Goal: Task Accomplishment & Management: Manage account settings

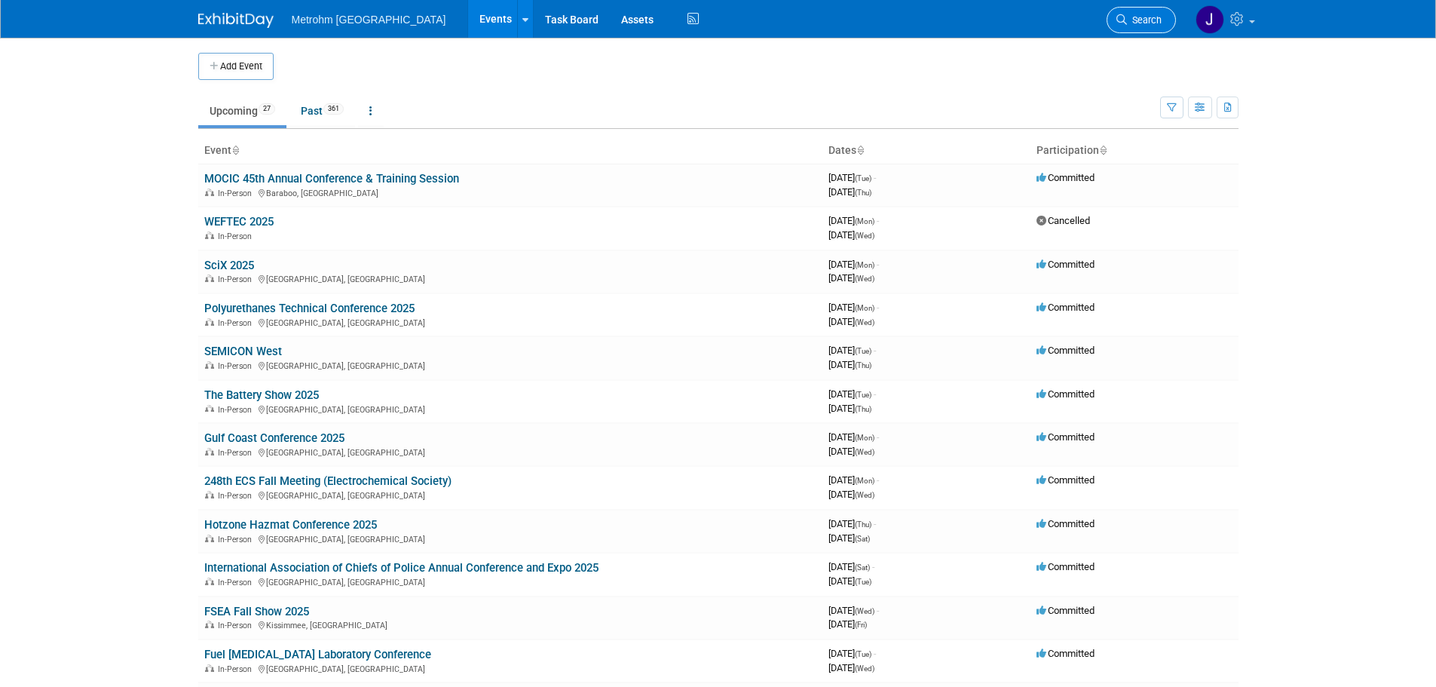
click at [1122, 28] on link "Search" at bounding box center [1141, 20] width 69 height 26
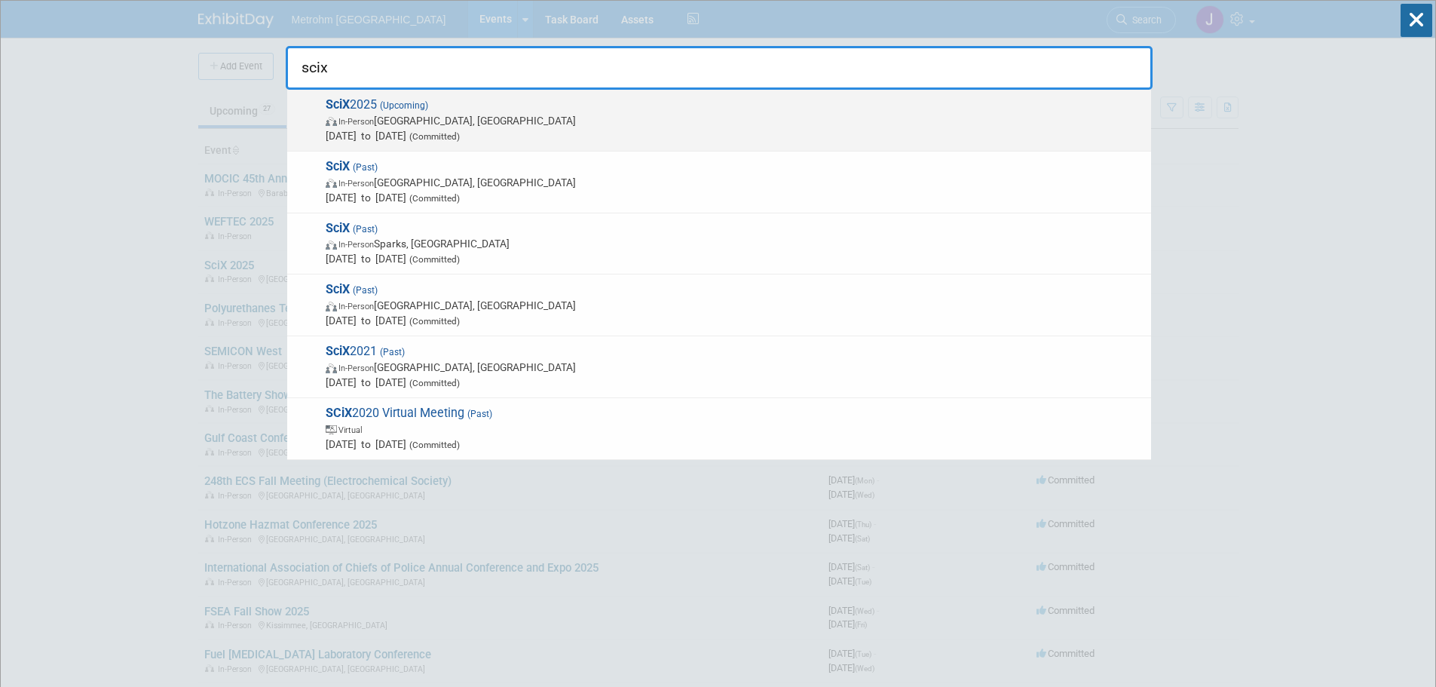
type input "scix"
click at [470, 124] on span "In-Person Louisville, KY" at bounding box center [735, 120] width 818 height 15
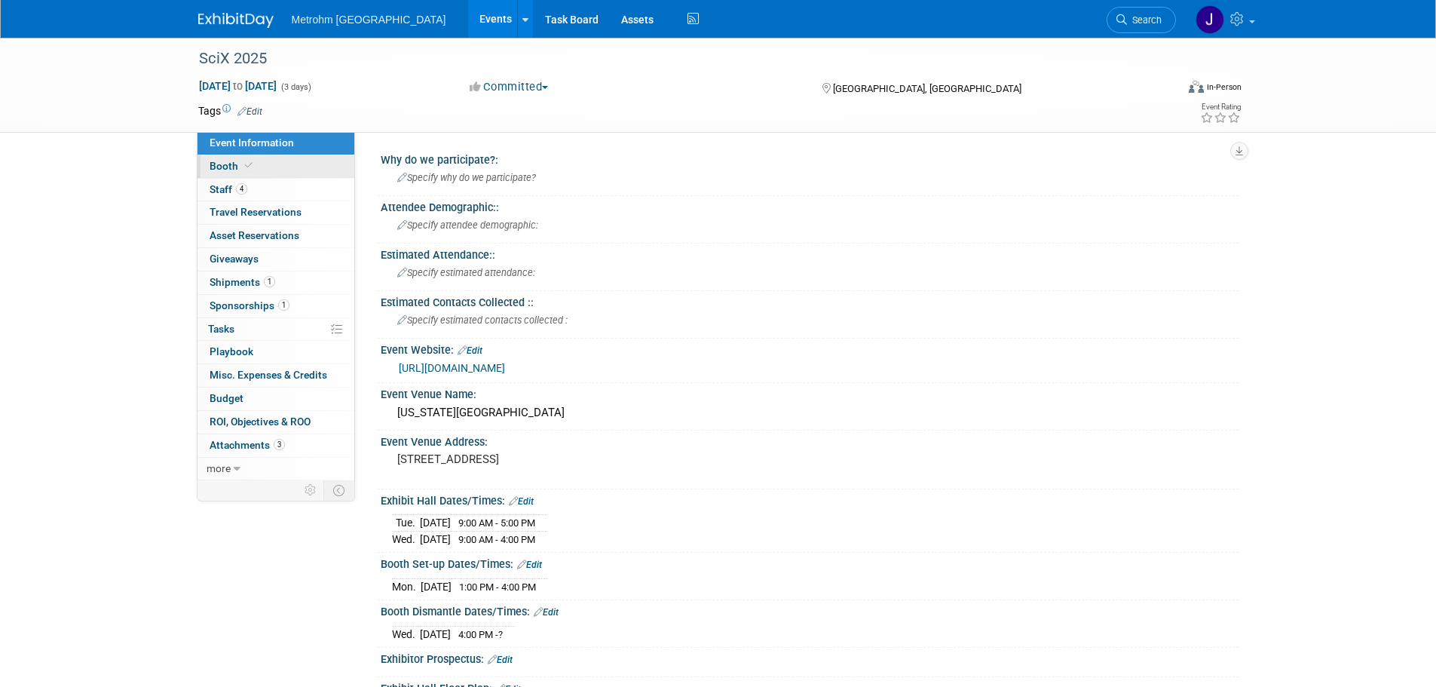
click at [301, 169] on link "Booth" at bounding box center [276, 166] width 157 height 23
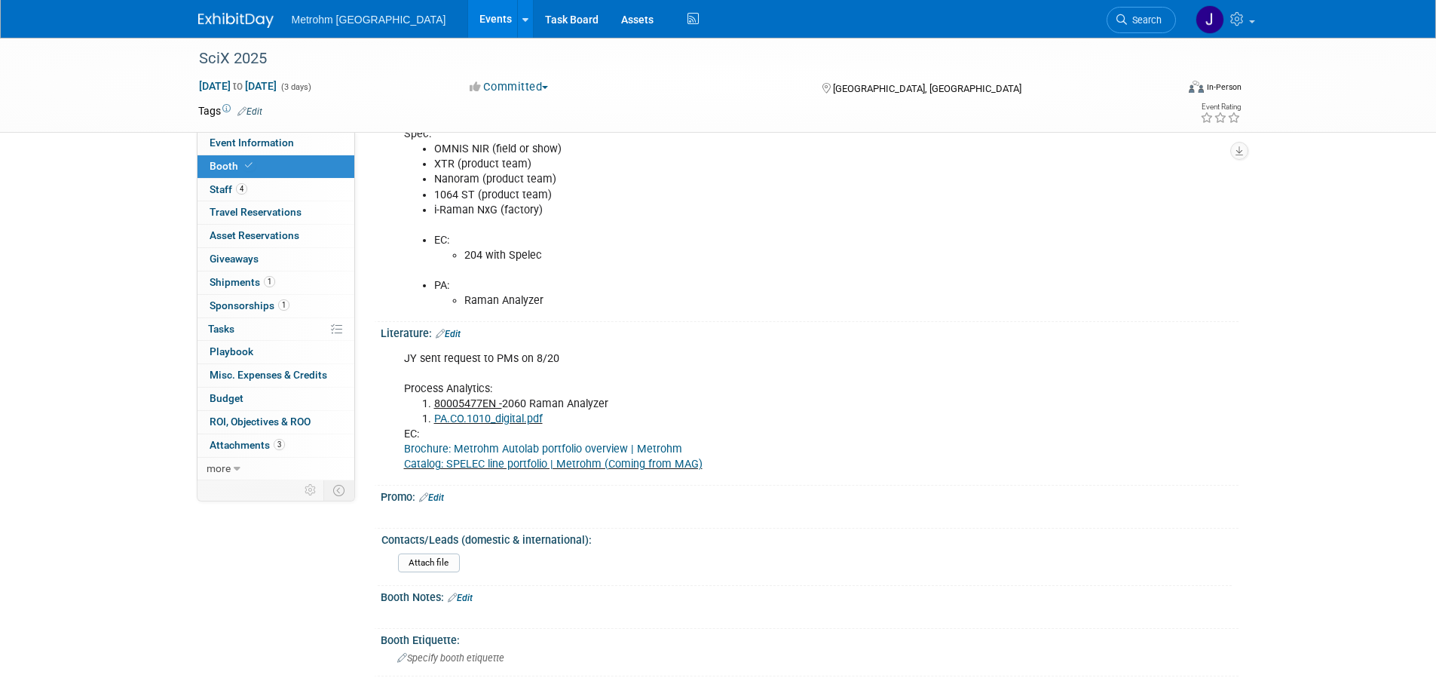
scroll to position [528, 0]
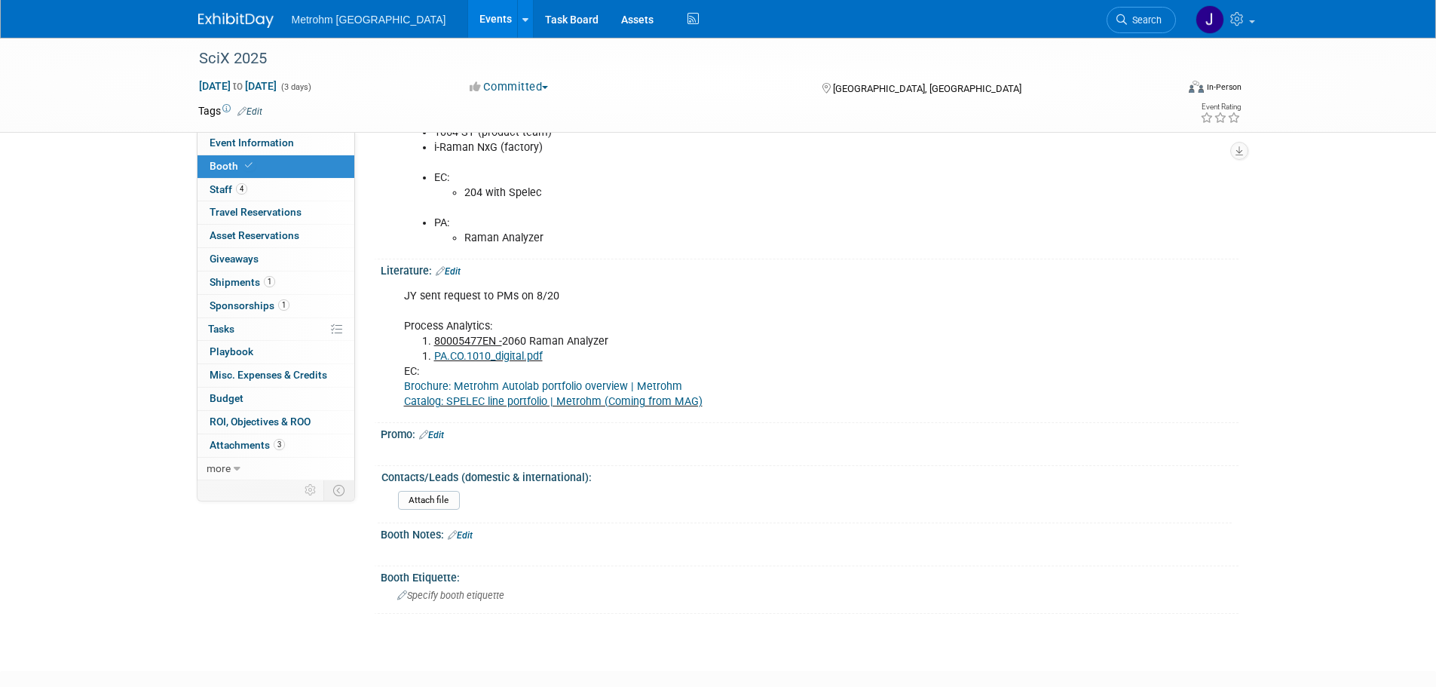
click at [456, 270] on link "Edit" at bounding box center [448, 271] width 25 height 11
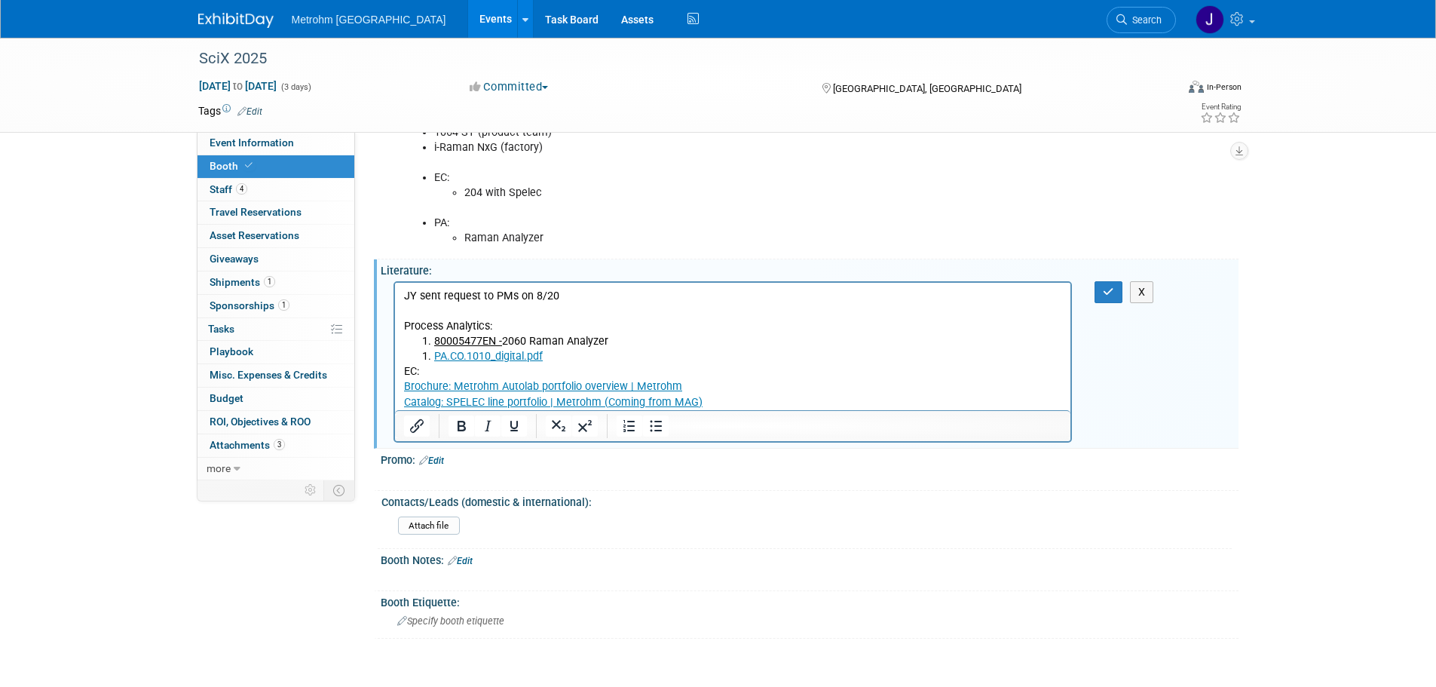
scroll to position [0, 0]
click at [746, 401] on p "EC: Brochure: Metrohm Autolab portfolio overview | Metrohm Catalog: SPELEC line…" at bounding box center [732, 385] width 659 height 45
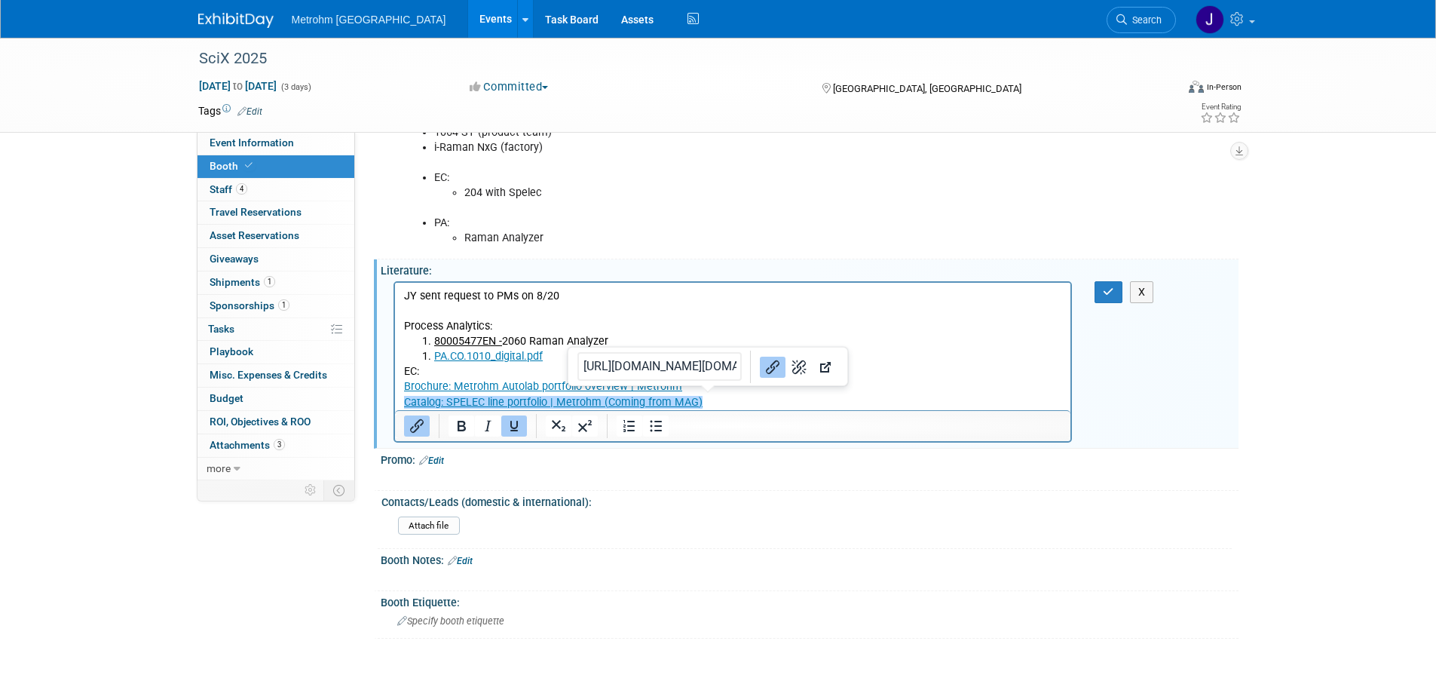
click at [777, 402] on p "EC: Brochure: Metrohm Autolab portfolio overview | Metrohm Catalog: SPELEC line…" at bounding box center [732, 385] width 659 height 45
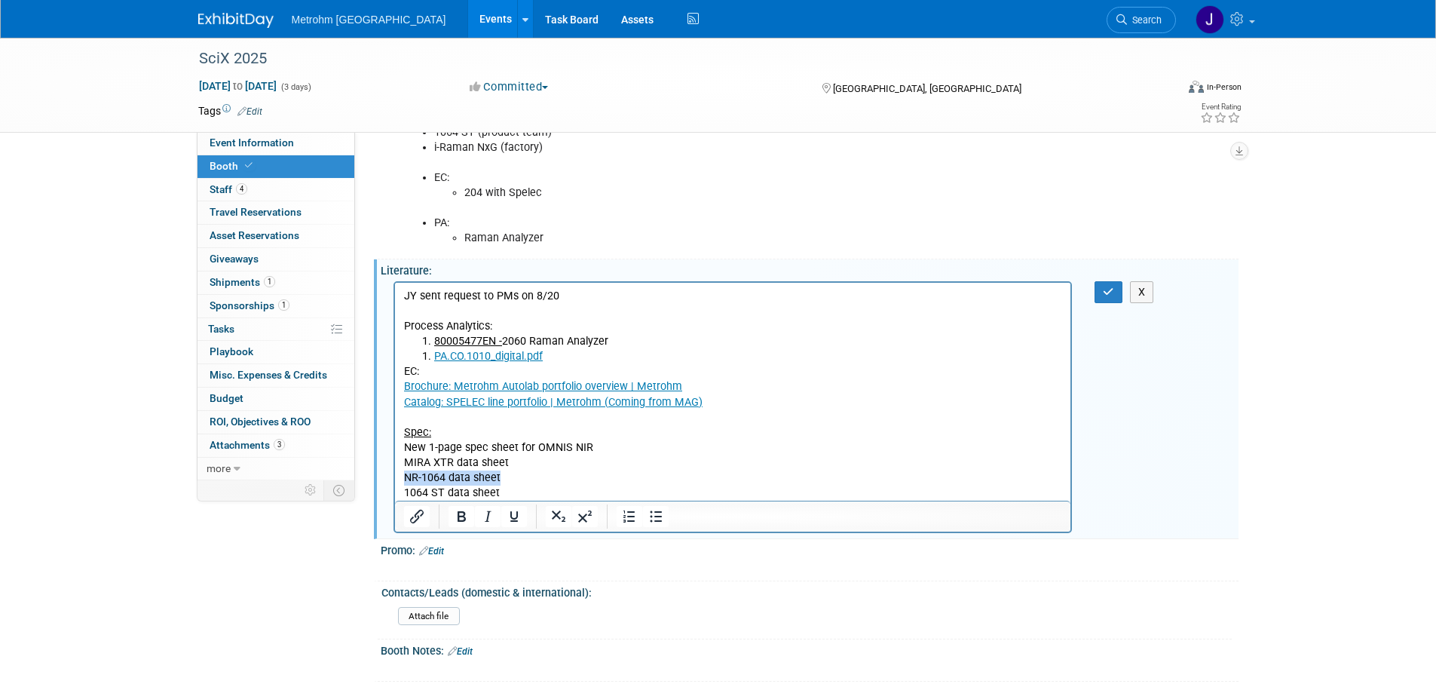
drag, startPoint x: 504, startPoint y: 476, endPoint x: 421, endPoint y: 482, distance: 83.1
click at [407, 481] on p "NR-1064 data sheet" at bounding box center [732, 477] width 659 height 15
click at [550, 487] on p "1064 ST data sheet" at bounding box center [732, 492] width 659 height 15
click at [1116, 290] on button "button" at bounding box center [1109, 292] width 28 height 22
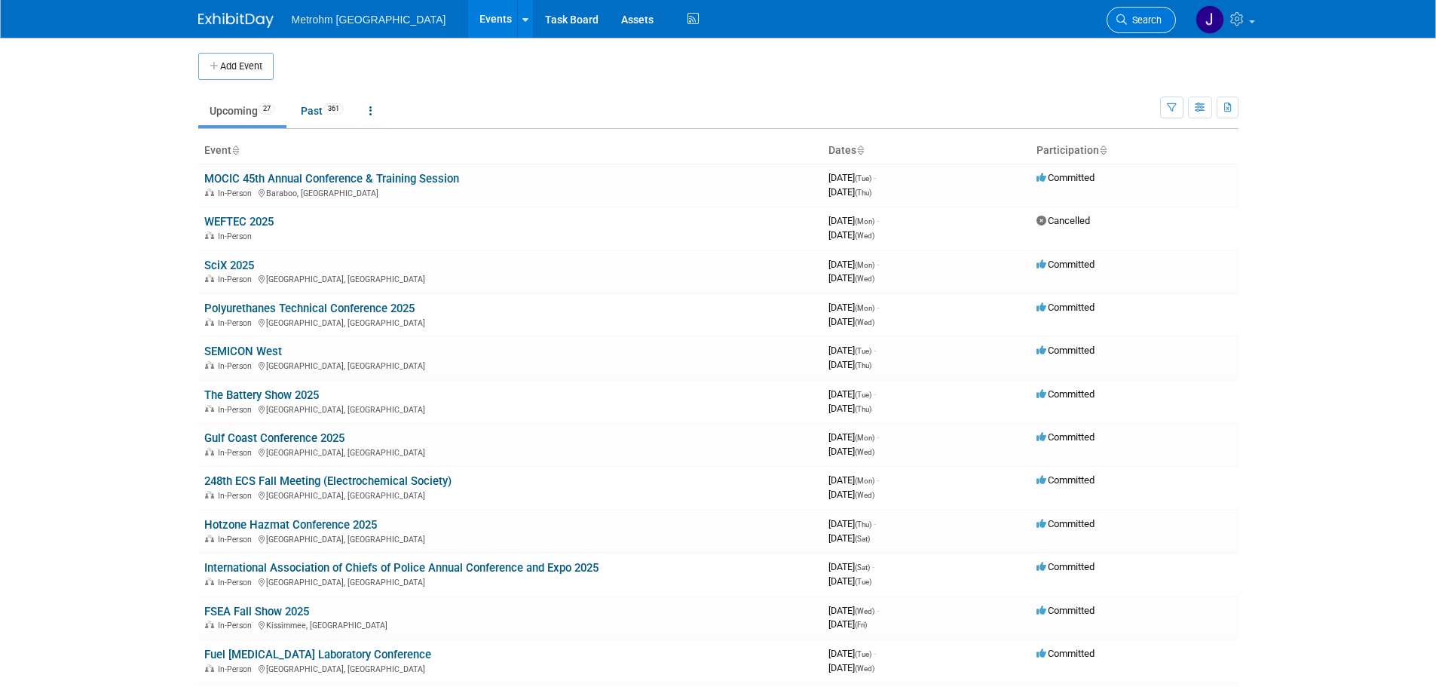
click at [1120, 16] on icon at bounding box center [1122, 19] width 11 height 11
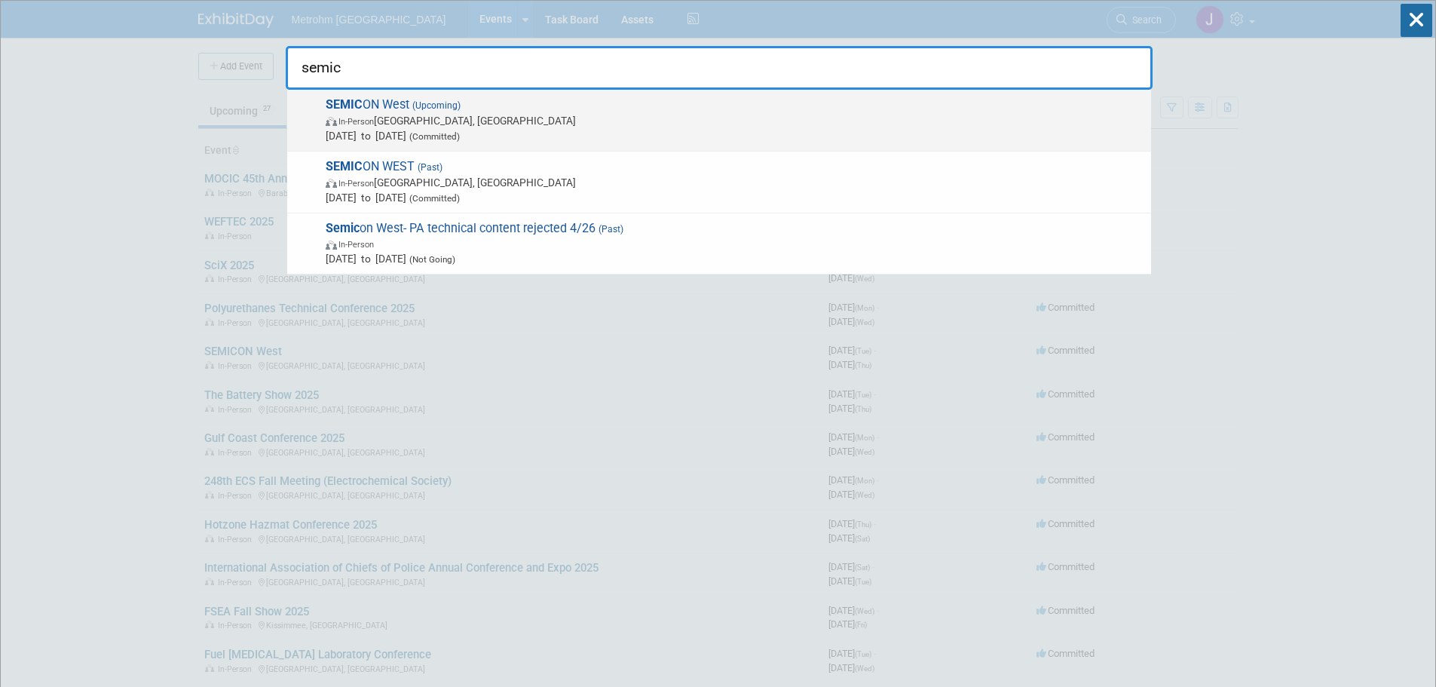
type input "semic"
click at [623, 122] on span "In-Person [GEOGRAPHIC_DATA], [GEOGRAPHIC_DATA]" at bounding box center [735, 120] width 818 height 15
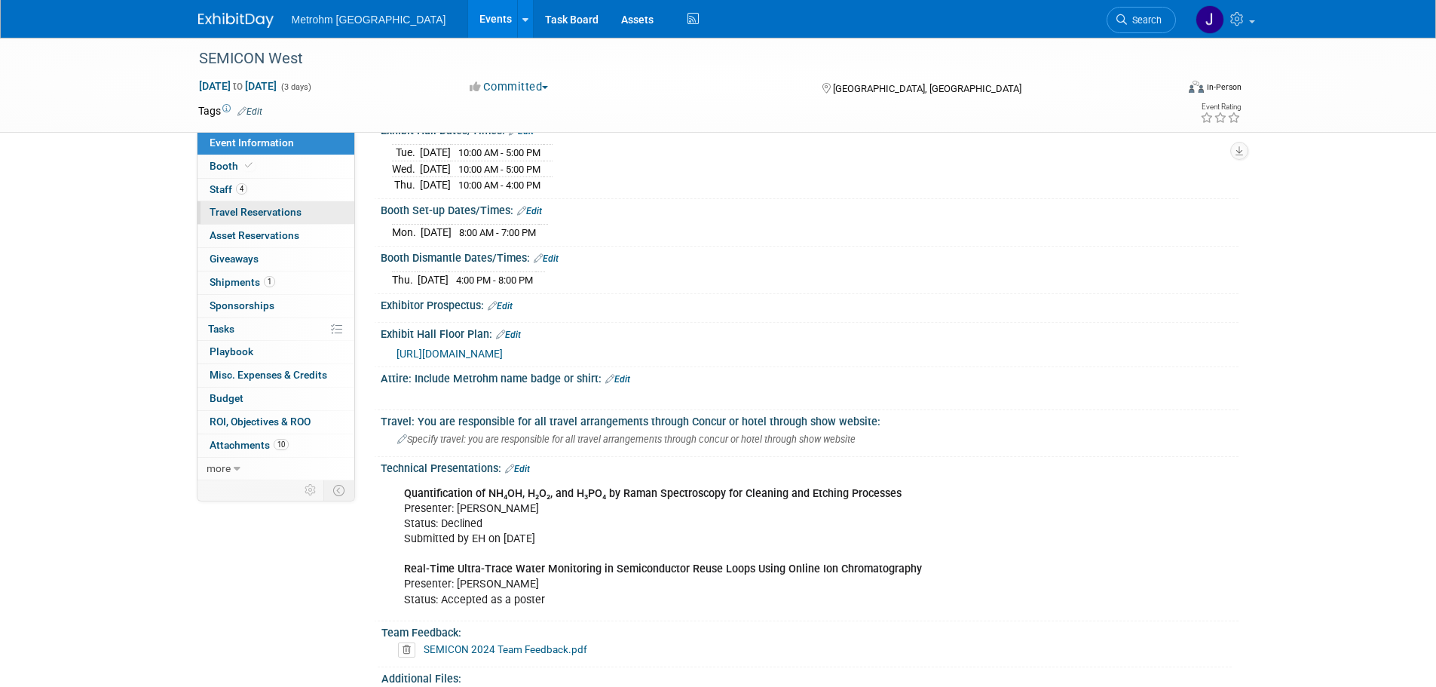
scroll to position [377, 0]
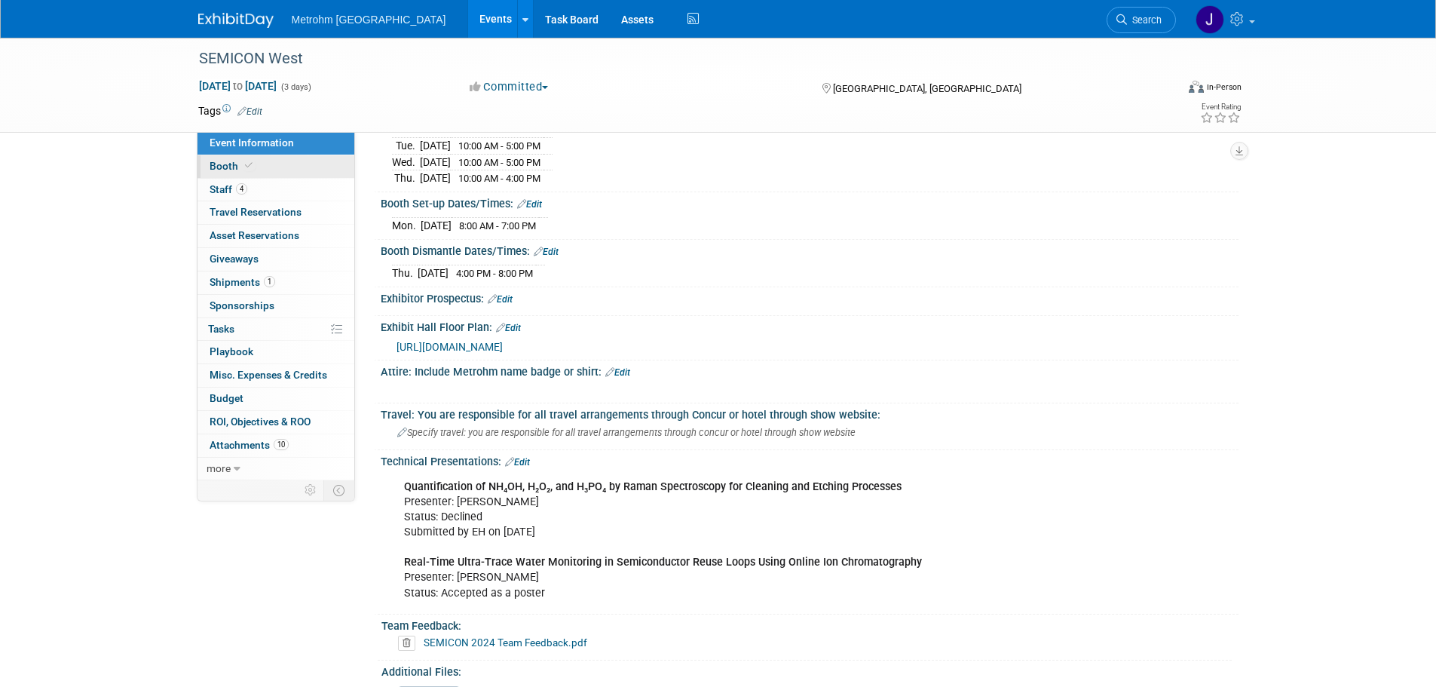
click at [312, 165] on link "Booth" at bounding box center [276, 166] width 157 height 23
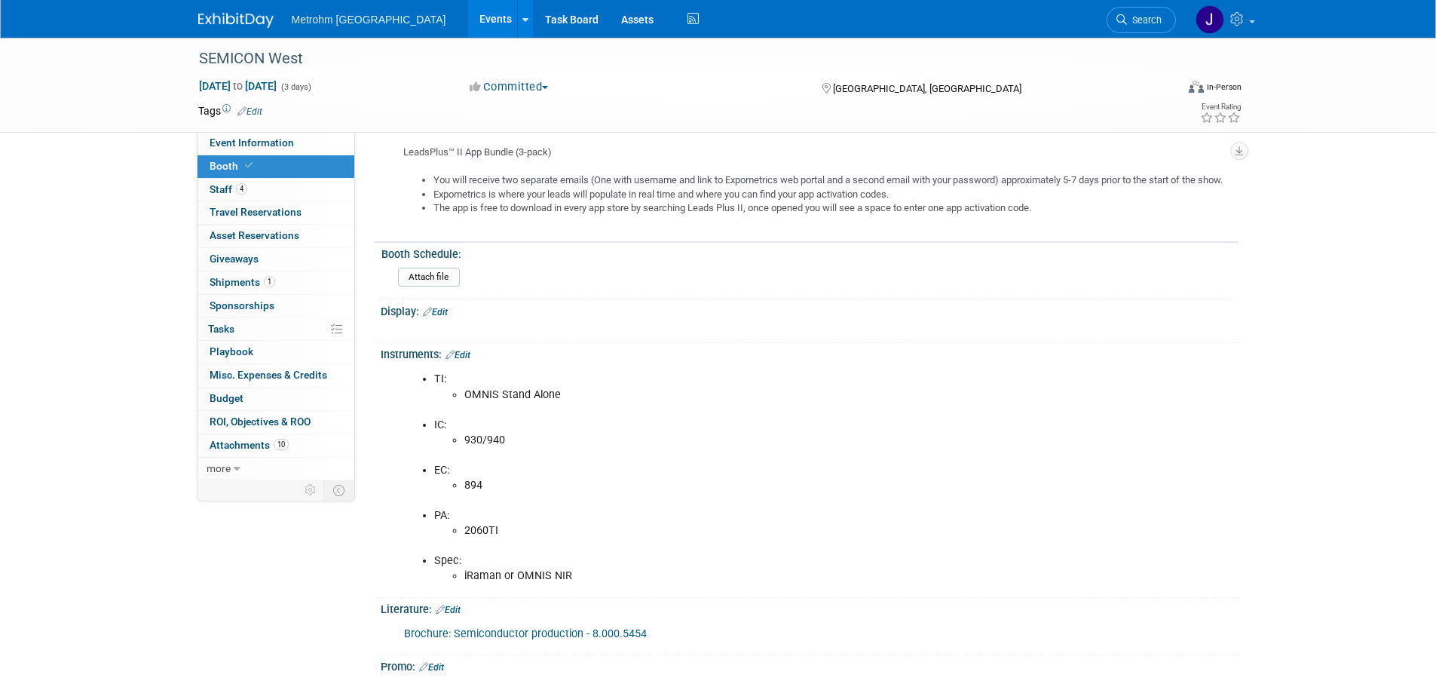
scroll to position [679, 0]
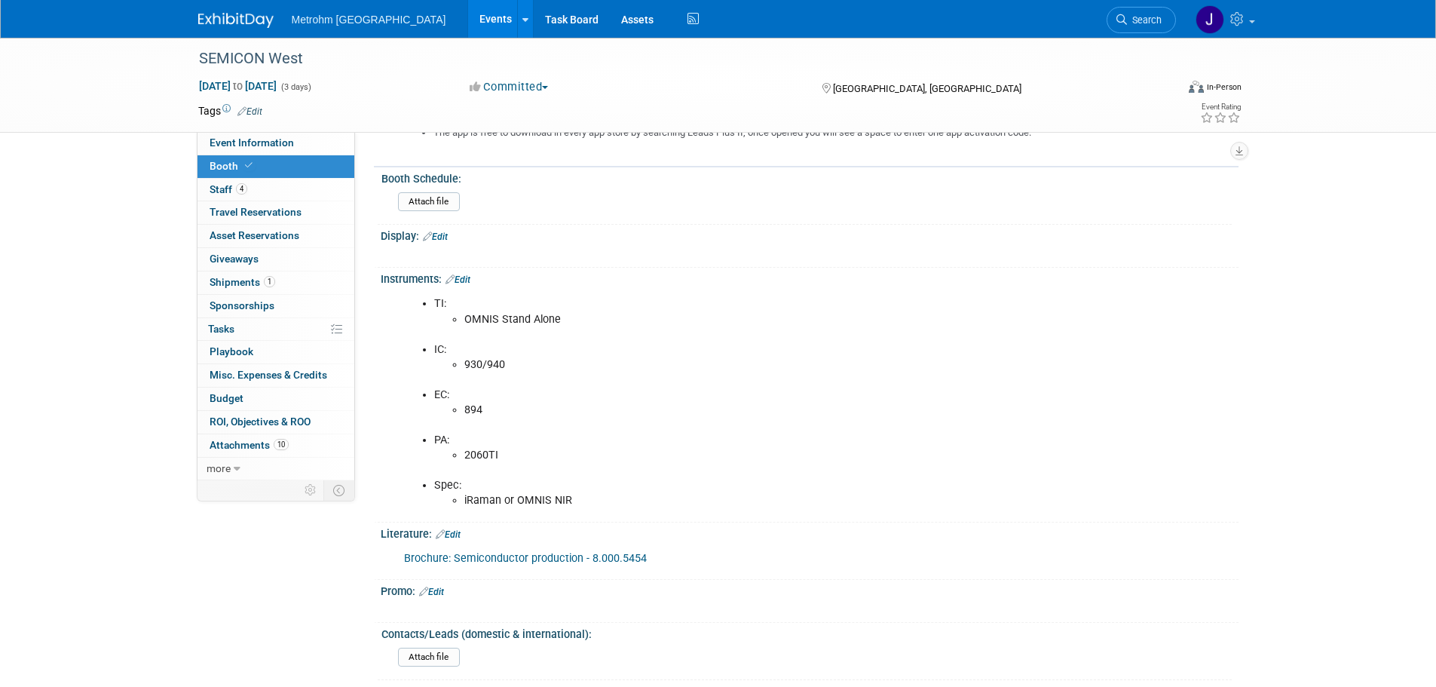
click at [451, 540] on link "Edit" at bounding box center [448, 534] width 25 height 11
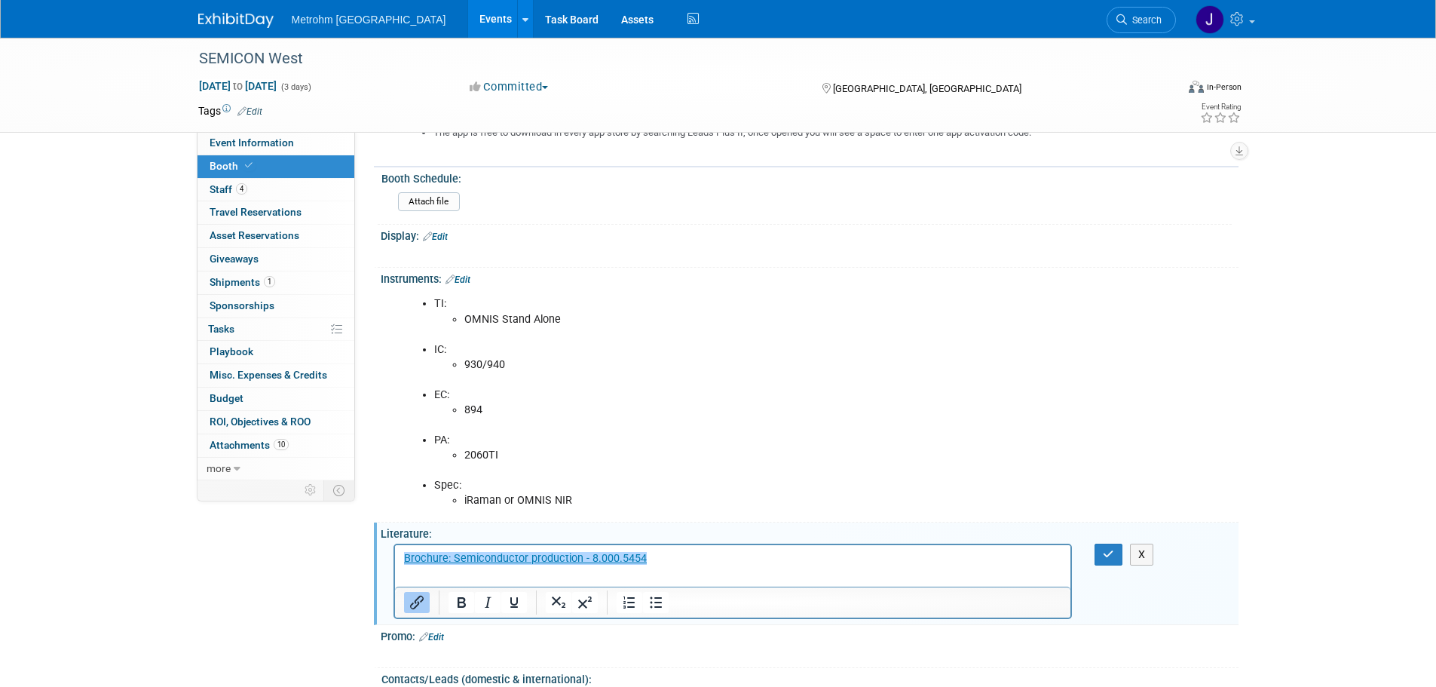
scroll to position [0, 0]
click at [706, 565] on p "﻿Brochure: Semiconductor production - 8.000.5454" at bounding box center [732, 558] width 659 height 15
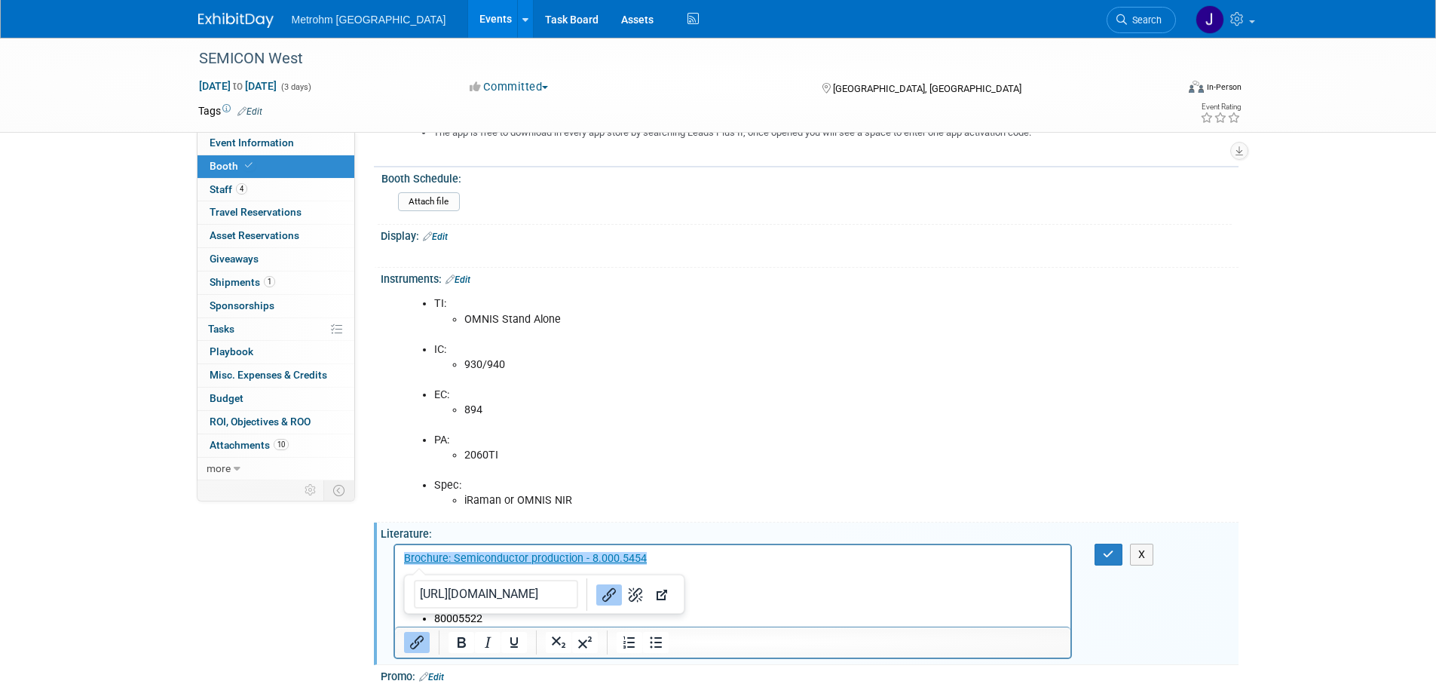
click at [769, 588] on p "EC:" at bounding box center [732, 588] width 659 height 15
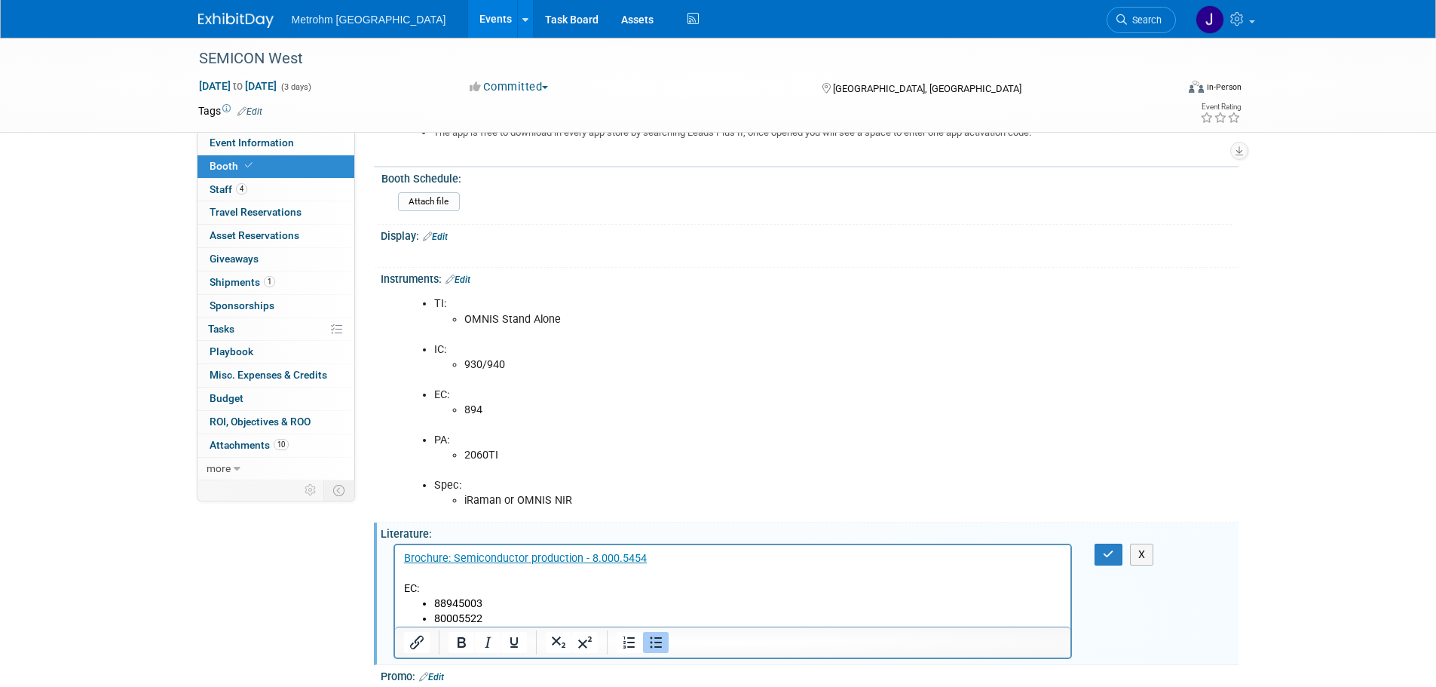
click at [581, 617] on li "80005522" at bounding box center [748, 618] width 629 height 15
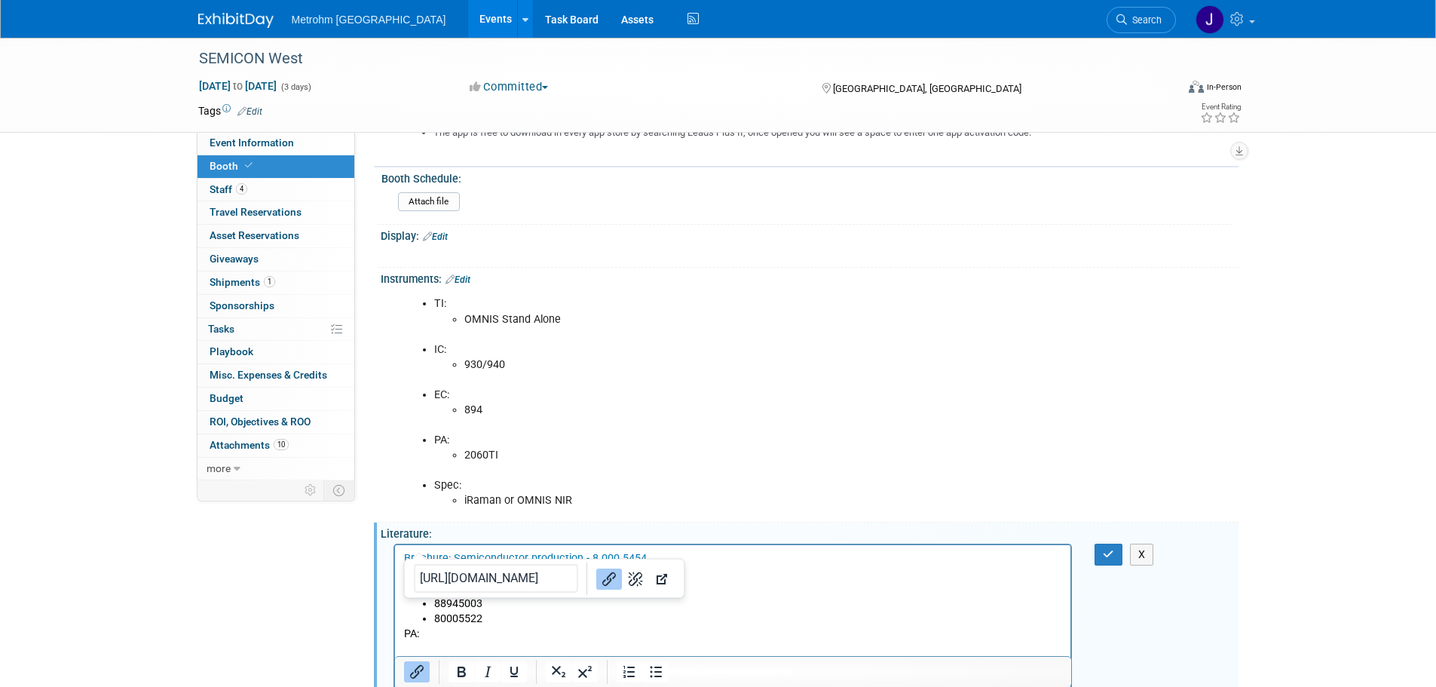
scroll to position [706, 0]
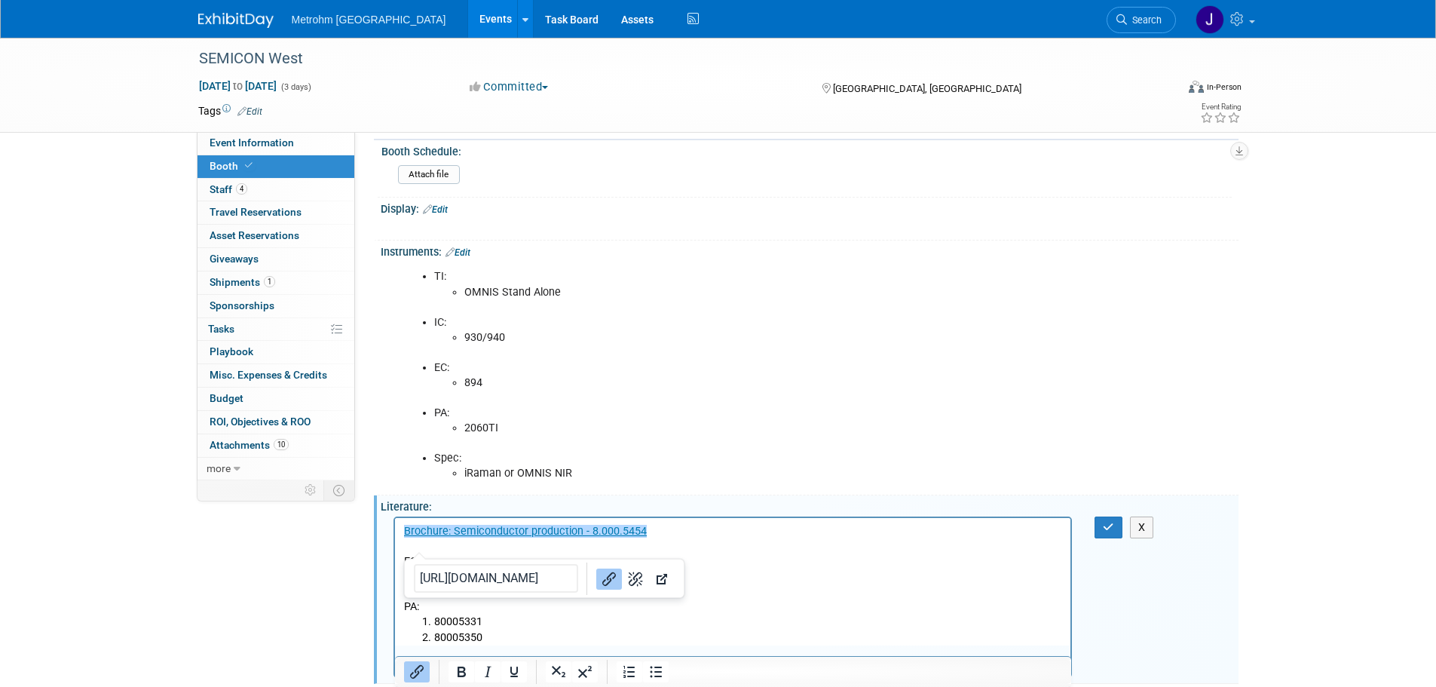
click at [800, 602] on p "PA:" at bounding box center [732, 606] width 659 height 15
click at [1109, 538] on button "button" at bounding box center [1109, 527] width 28 height 22
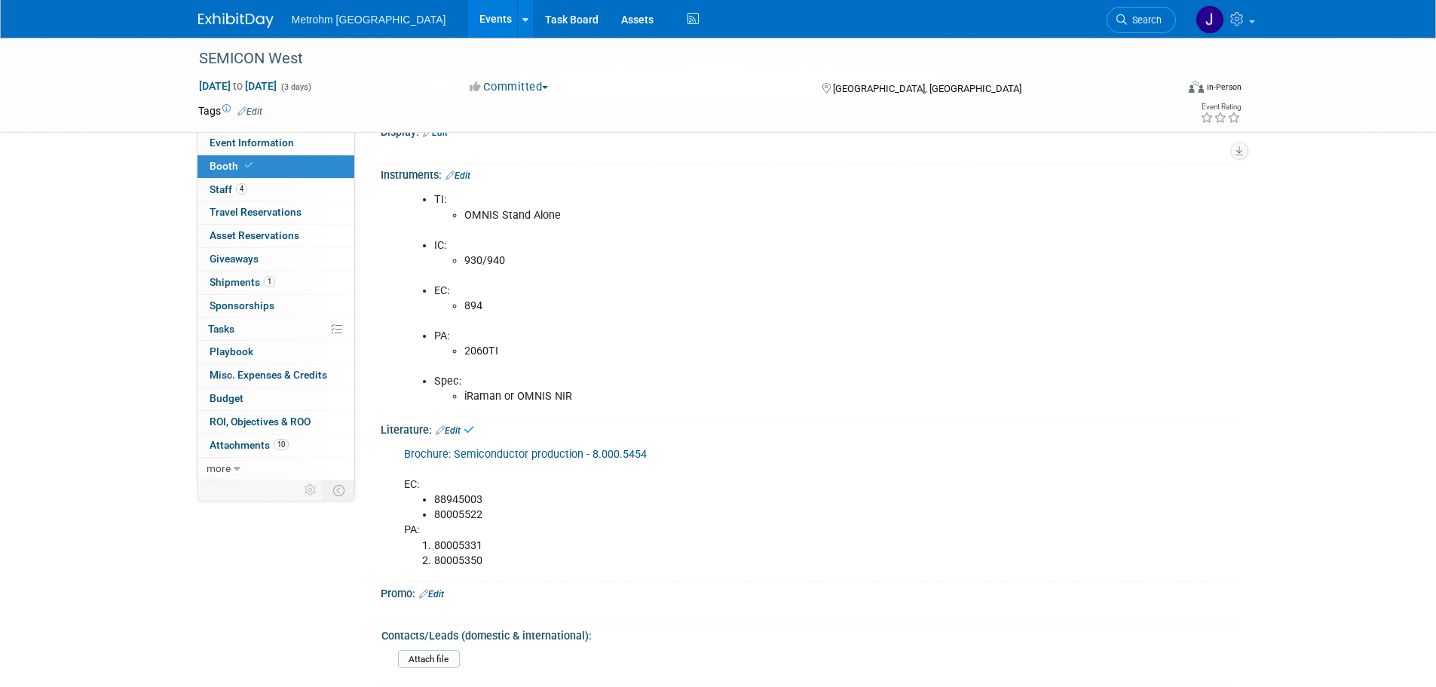
scroll to position [856, 0]
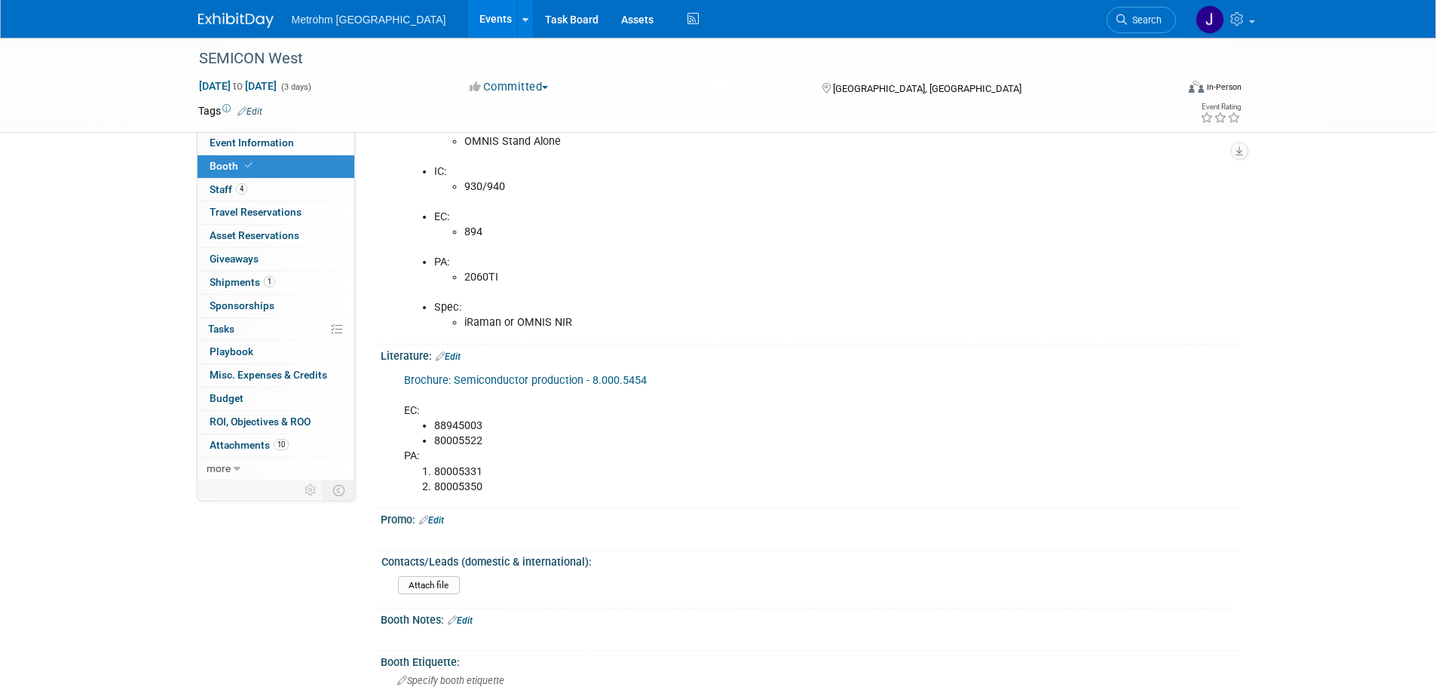
click at [461, 362] on link "Edit" at bounding box center [448, 356] width 25 height 11
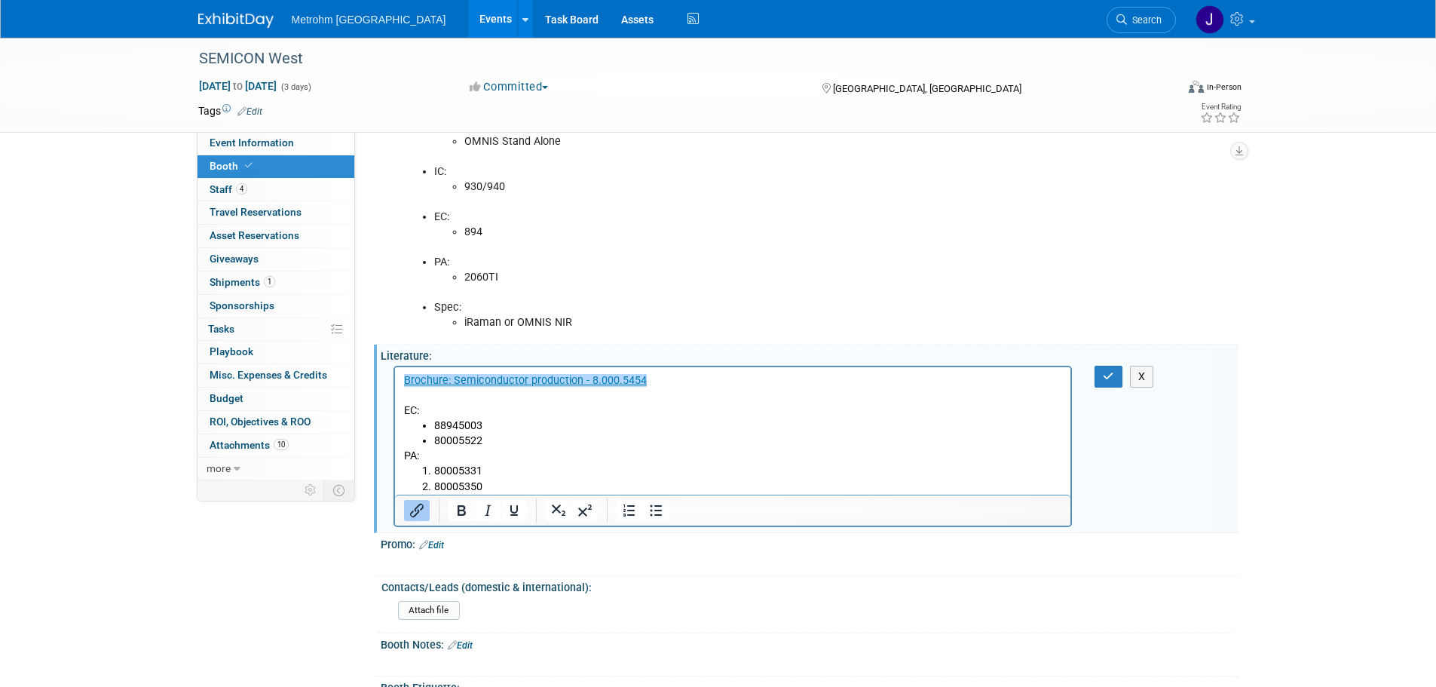
scroll to position [0, 0]
click at [514, 440] on li "80005522" at bounding box center [748, 441] width 629 height 15
click at [1106, 381] on icon "button" at bounding box center [1108, 376] width 11 height 11
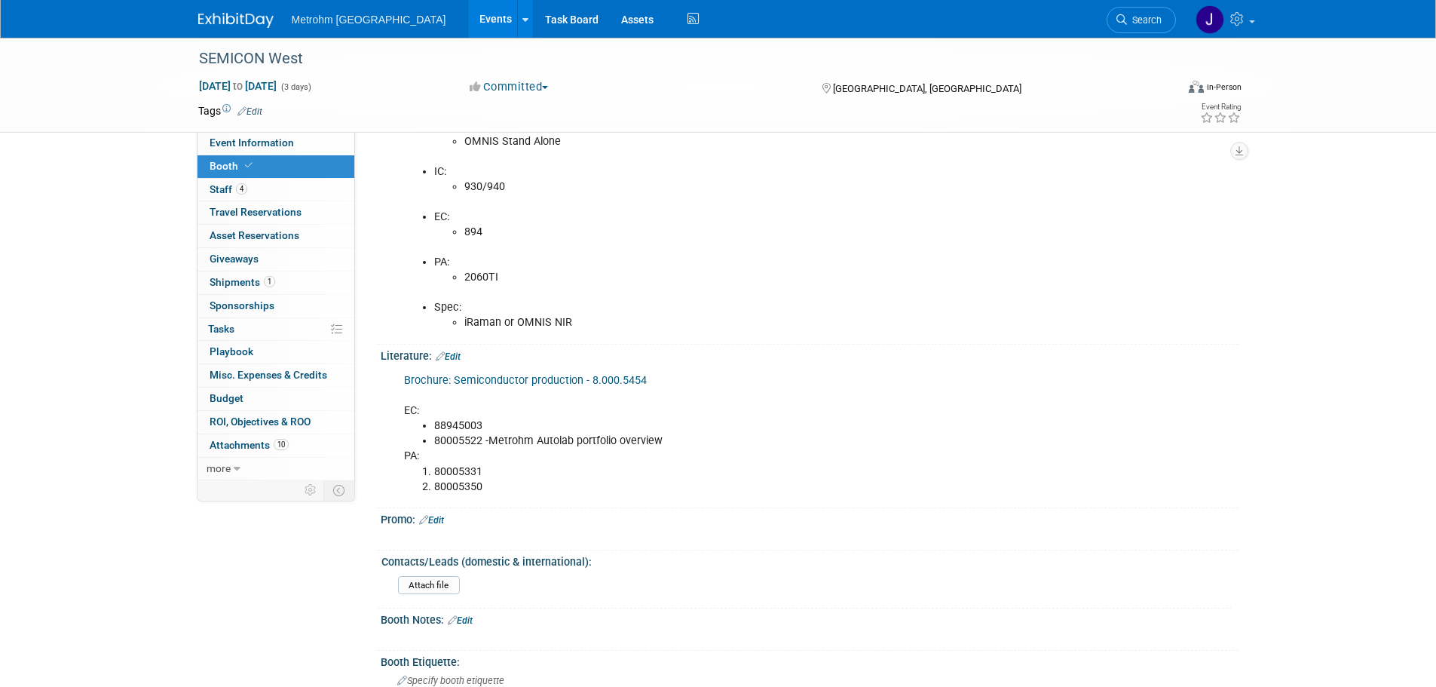
click at [639, 447] on li "80005522 -Metrohm Autolab portfolio overview" at bounding box center [749, 441] width 630 height 15
click at [455, 362] on link "Edit" at bounding box center [448, 356] width 25 height 11
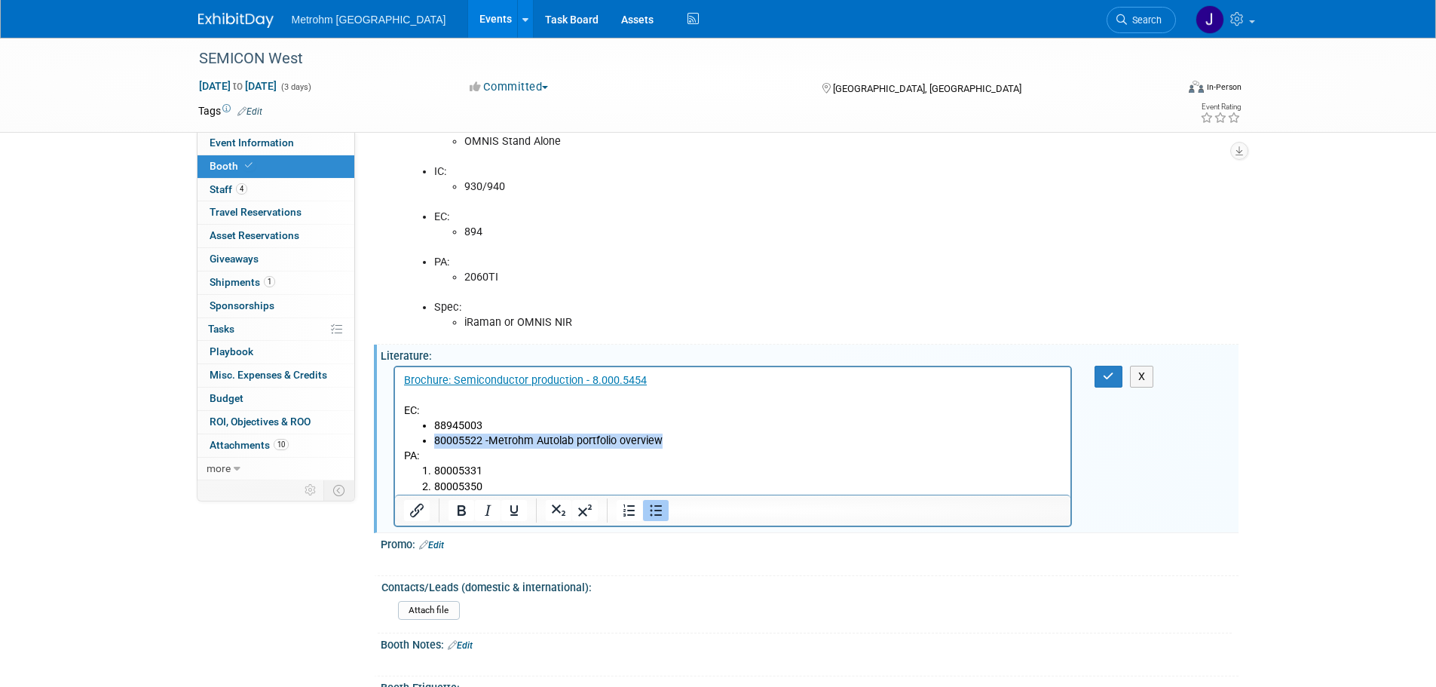
drag, startPoint x: 671, startPoint y: 438, endPoint x: 434, endPoint y: 443, distance: 236.8
click at [434, 443] on li "80005522 -Metrohm Autolab portfolio overview" at bounding box center [748, 441] width 629 height 15
click at [423, 517] on icon "Insert/edit link" at bounding box center [417, 511] width 14 height 14
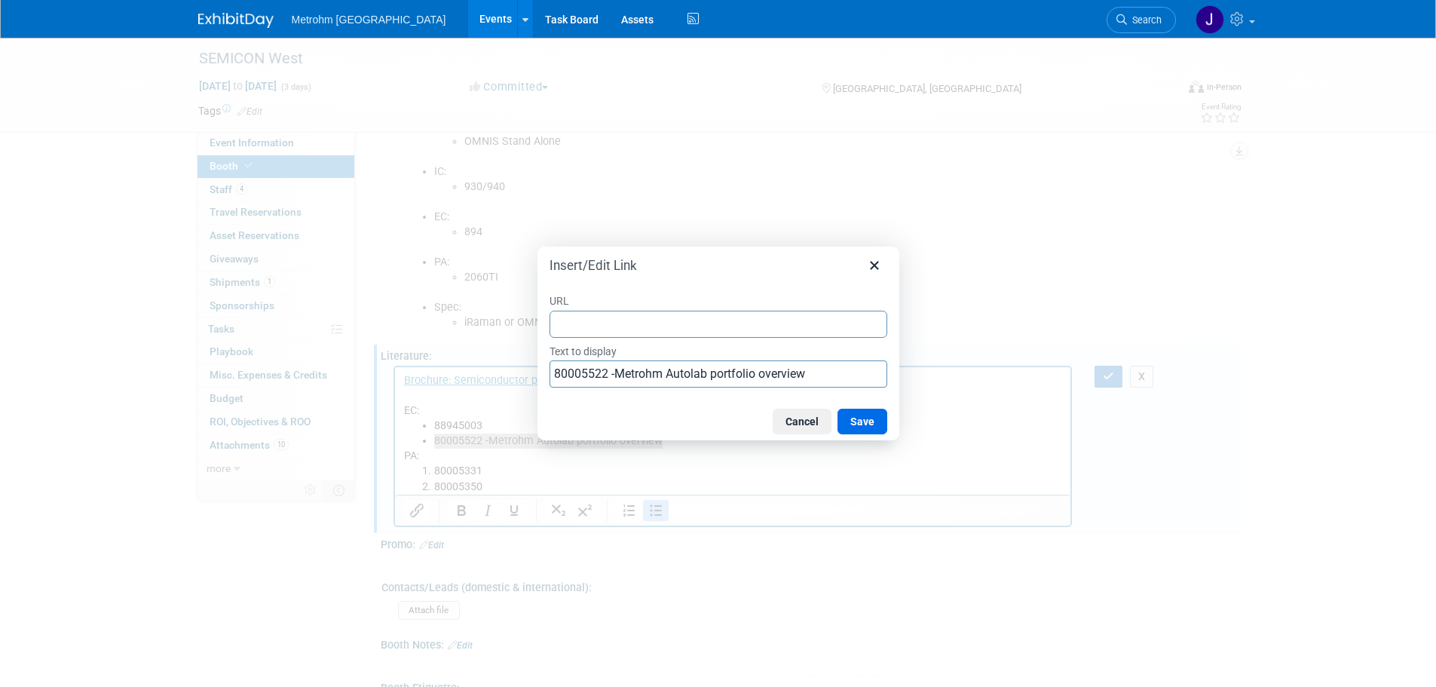
type input "https://www.metrohm.com/en_us/products/8/0005/80005522.html"
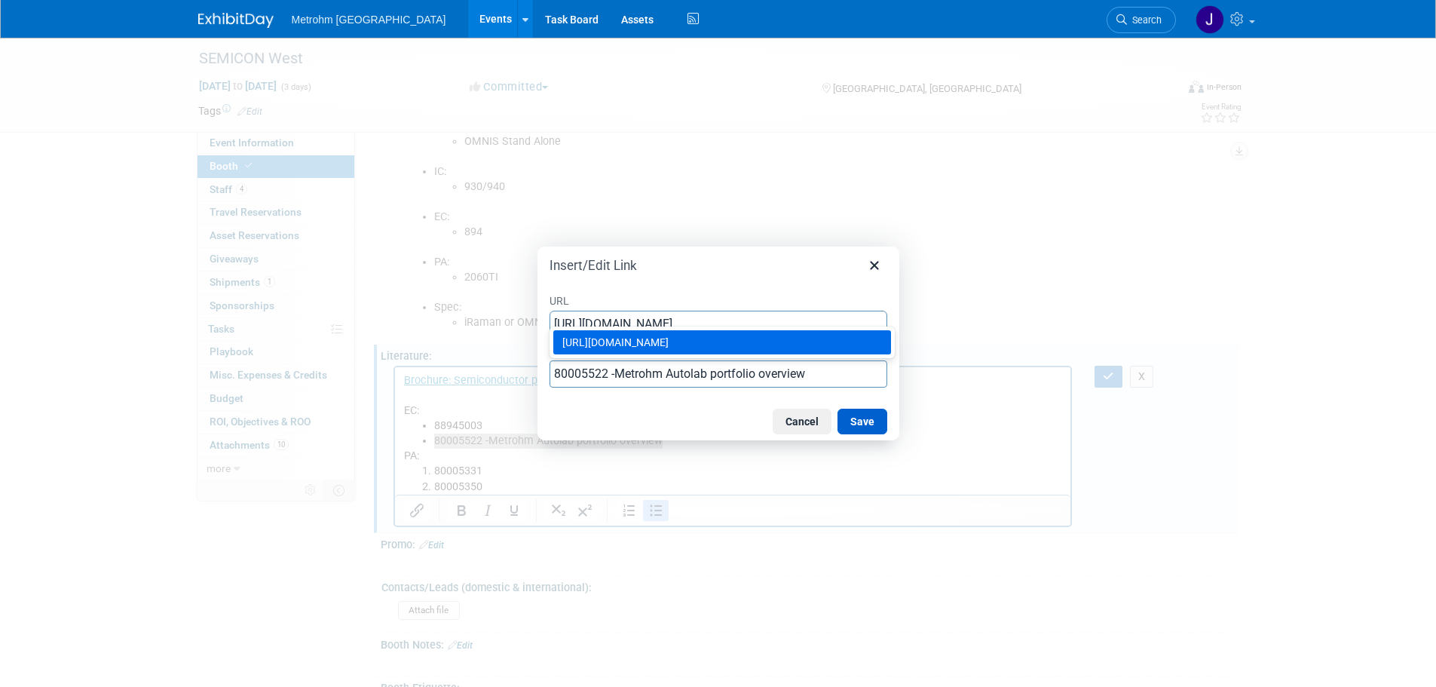
click at [857, 420] on button "Save" at bounding box center [863, 422] width 50 height 26
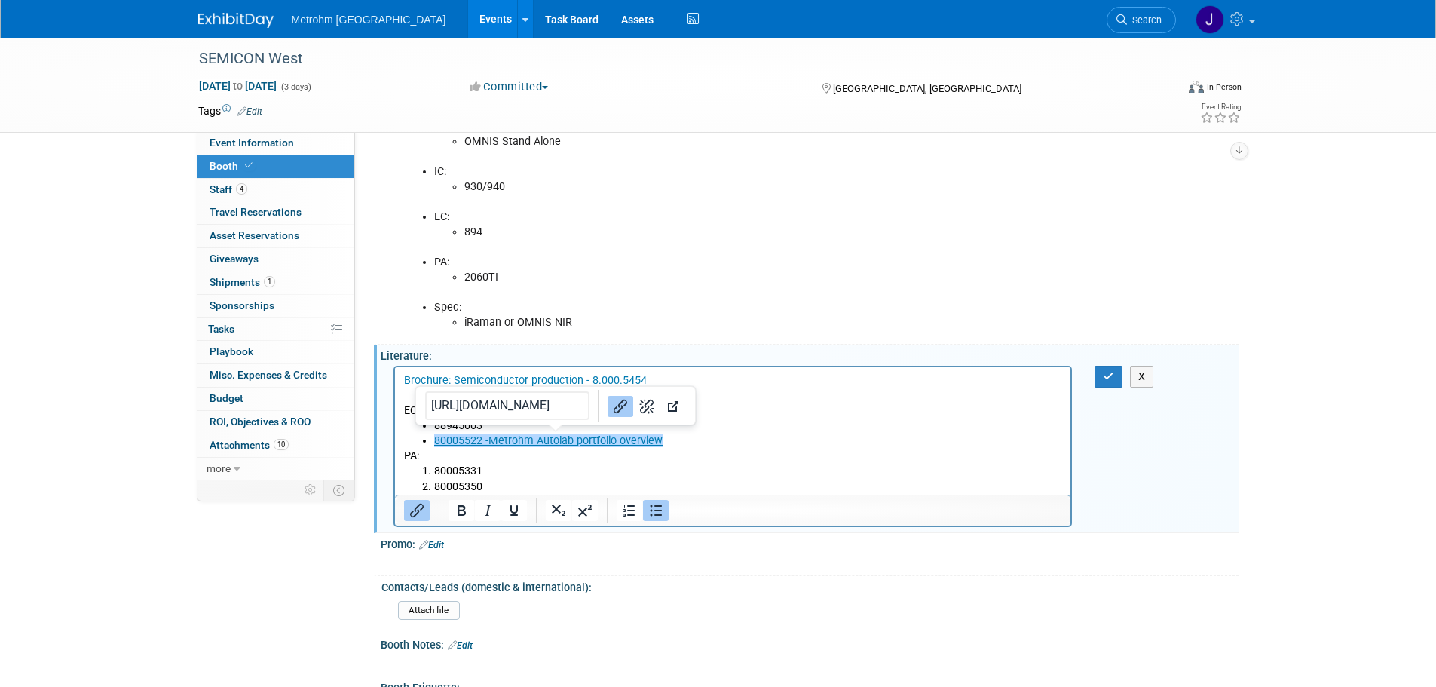
click at [858, 409] on p "Brochure: Semiconductor production - 8.000.5454 EC:" at bounding box center [732, 395] width 659 height 45
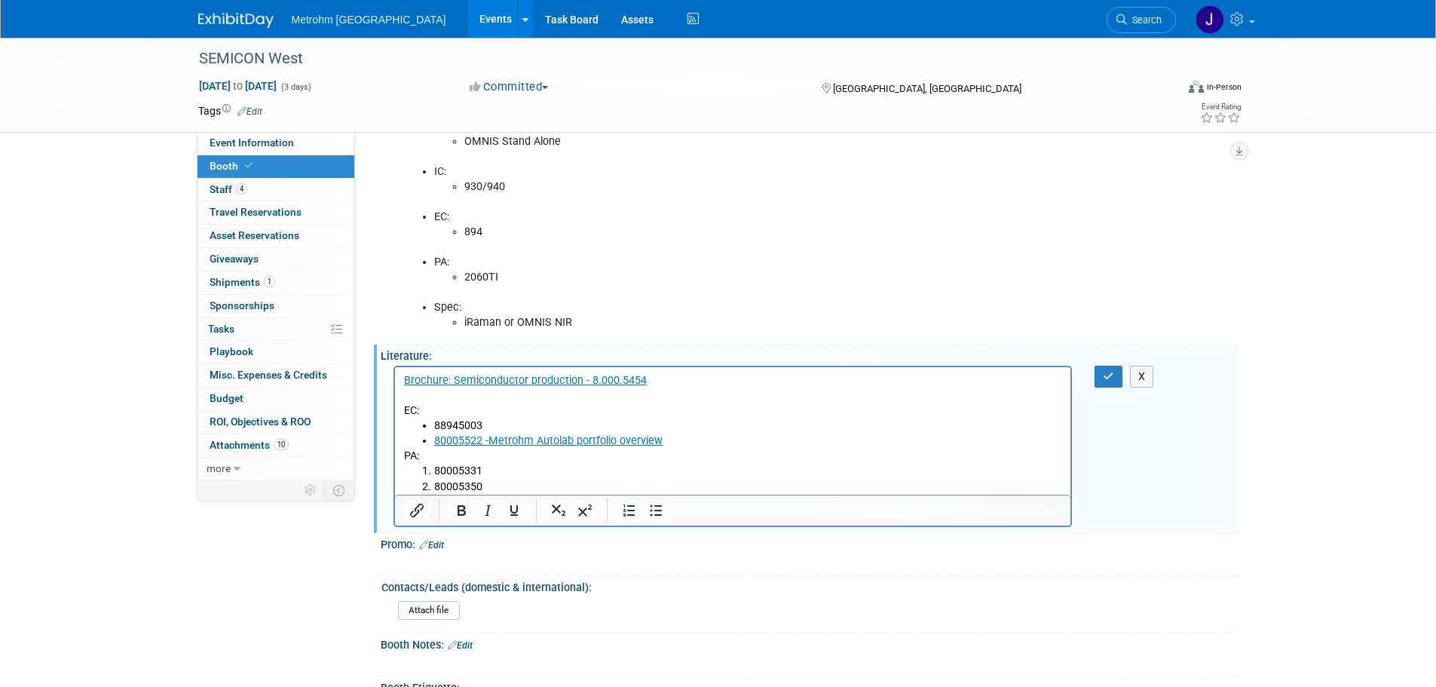
click at [511, 418] on li "88945003" at bounding box center [748, 425] width 629 height 15
click at [751, 423] on li "88945003 - - 894 Professional CVS" at bounding box center [748, 425] width 629 height 15
drag, startPoint x: 609, startPoint y: 423, endPoint x: 436, endPoint y: 432, distance: 173.6
click at [436, 432] on li "88945003 - - 894 Professional CVS" at bounding box center [748, 425] width 629 height 15
click at [423, 519] on icon "Insert/edit link" at bounding box center [417, 510] width 18 height 18
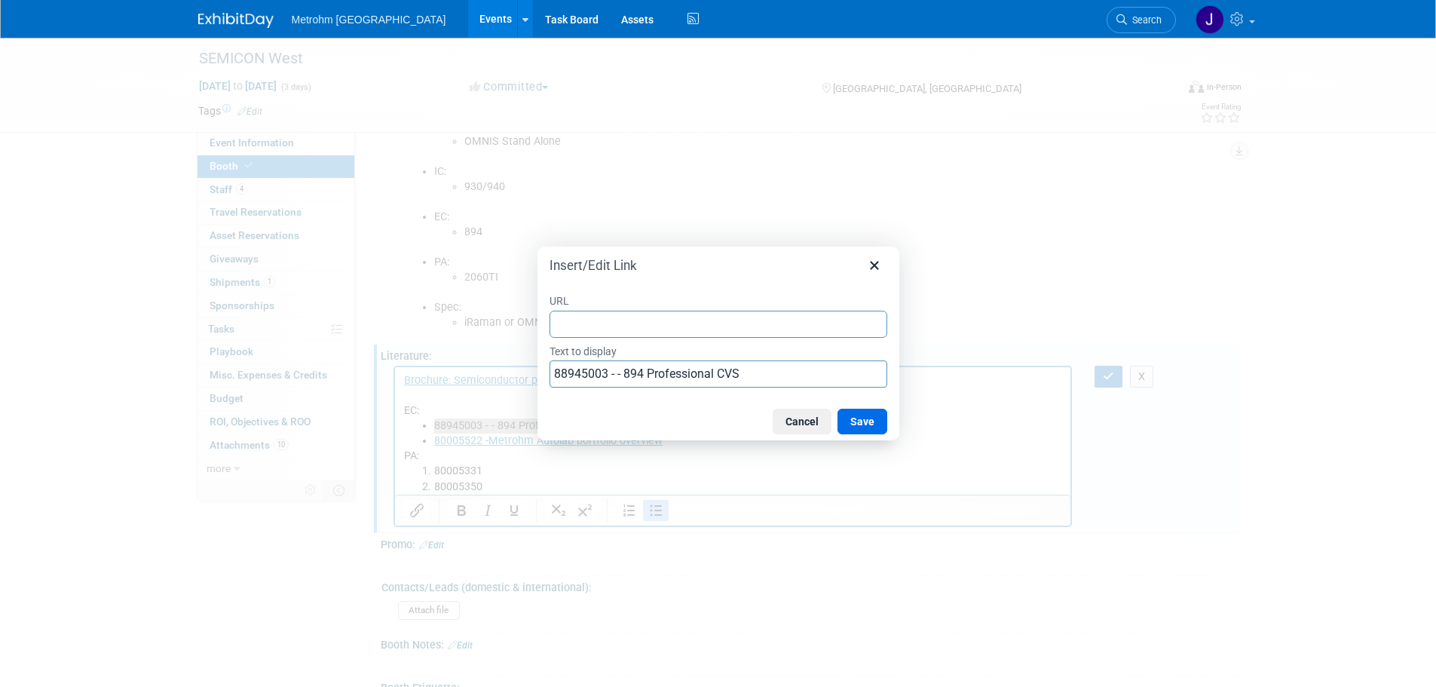
type input "https://www.metrohm.com/en_us/search.html?q=88945003"
click at [857, 419] on button "Save" at bounding box center [863, 422] width 50 height 26
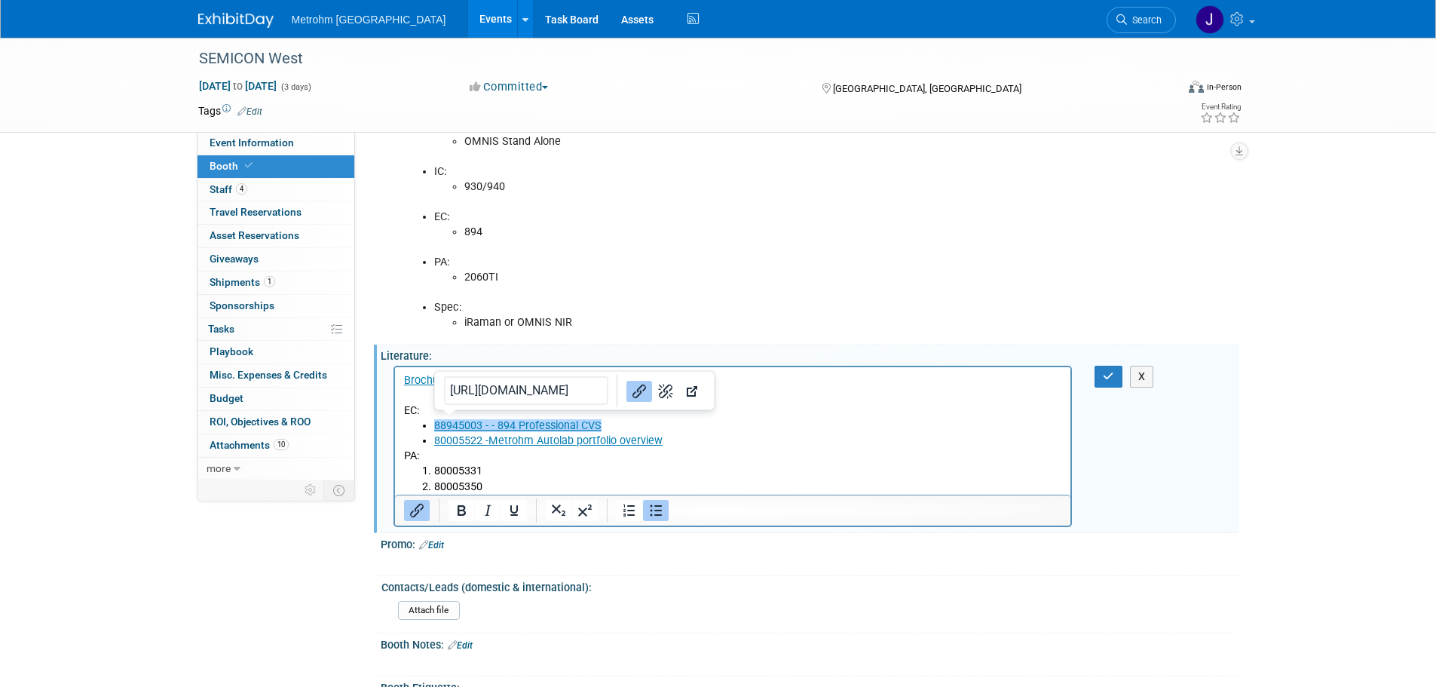
click at [902, 468] on li "80005331" at bounding box center [748, 471] width 629 height 15
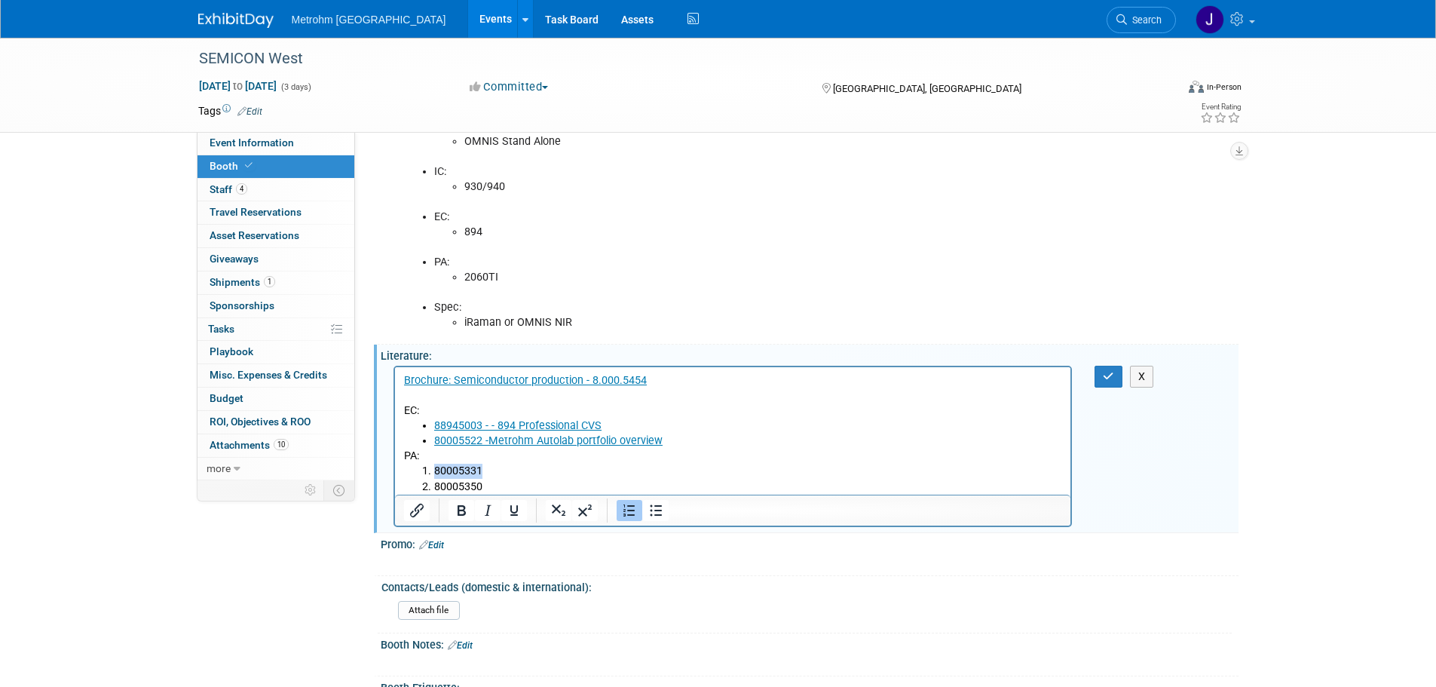
drag, startPoint x: 486, startPoint y: 473, endPoint x: 435, endPoint y: 473, distance: 51.3
click at [435, 473] on li "80005331" at bounding box center [748, 471] width 629 height 15
click at [498, 485] on li "80005350" at bounding box center [748, 486] width 629 height 15
drag, startPoint x: 617, startPoint y: 486, endPoint x: 427, endPoint y: 489, distance: 190.0
click at [434, 489] on li "80005350 - 2060 IC Process Analyzer" at bounding box center [748, 486] width 629 height 15
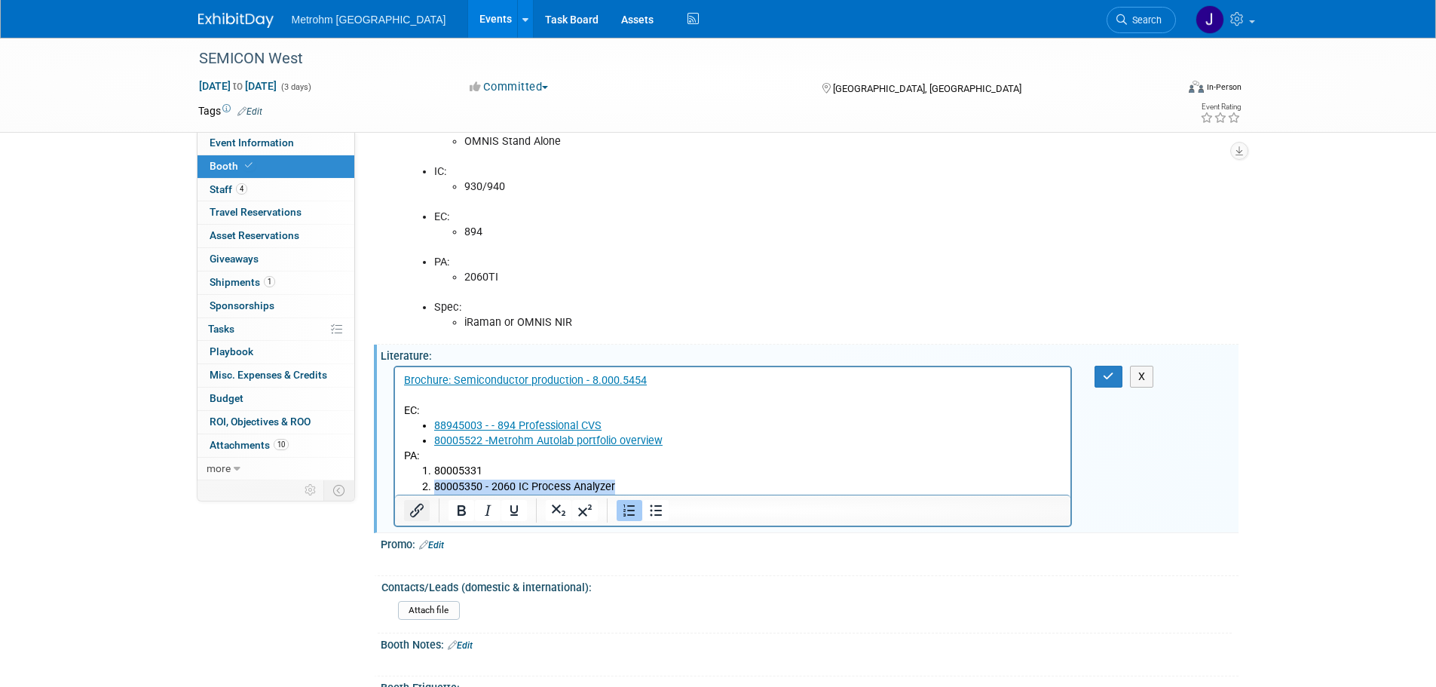
click at [420, 519] on icon "Insert/edit link" at bounding box center [417, 510] width 18 height 18
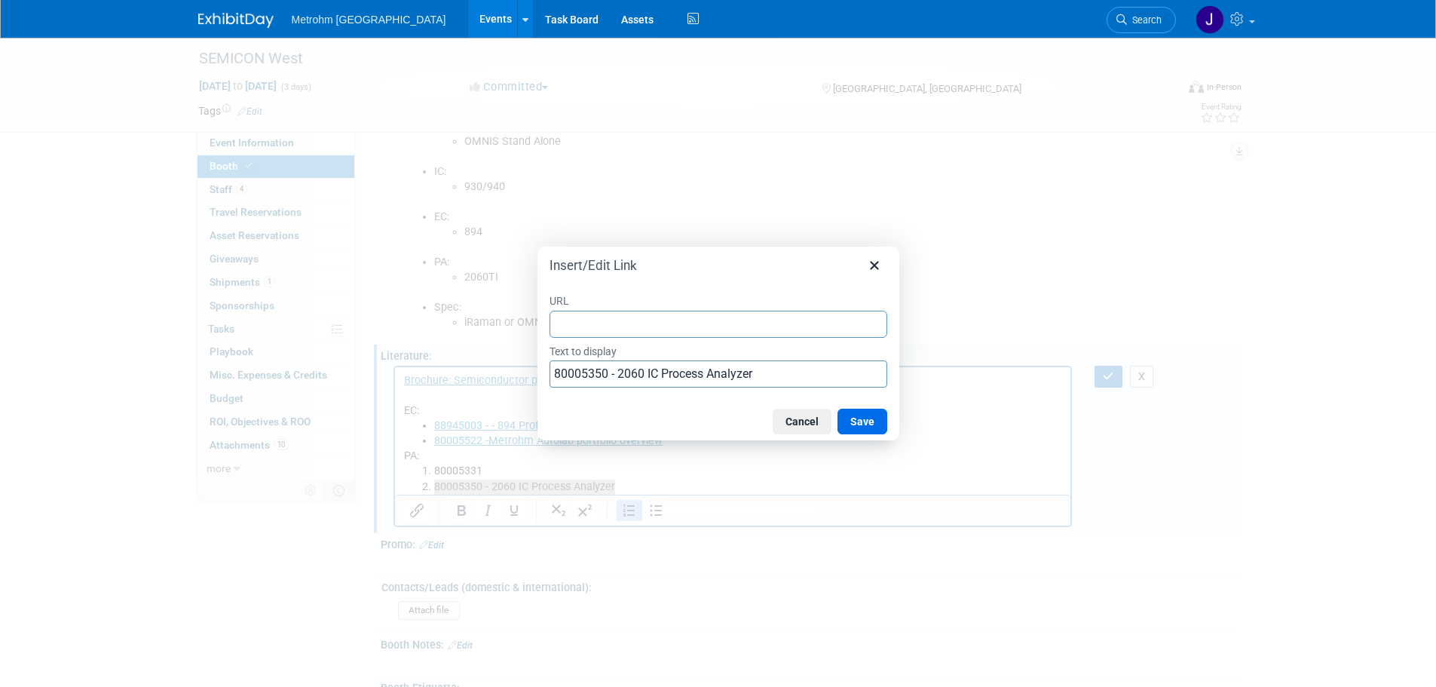
type input "https://www.metrohm.com/en_us/products/8/0005/80005350.html"
click at [861, 417] on button "Save" at bounding box center [863, 422] width 50 height 26
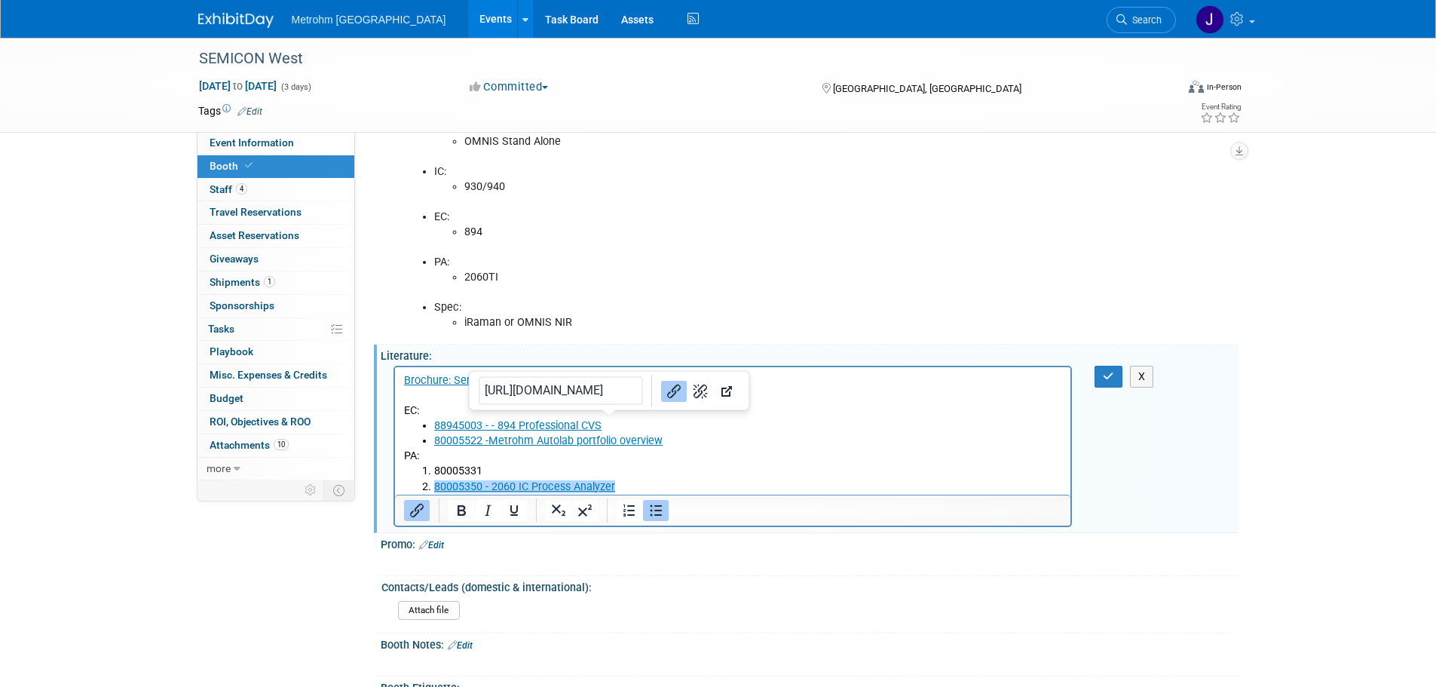
click at [845, 425] on li "88945003 - - 894 Professional CVS" at bounding box center [748, 425] width 629 height 15
click at [523, 477] on li "80005331" at bounding box center [748, 471] width 629 height 15
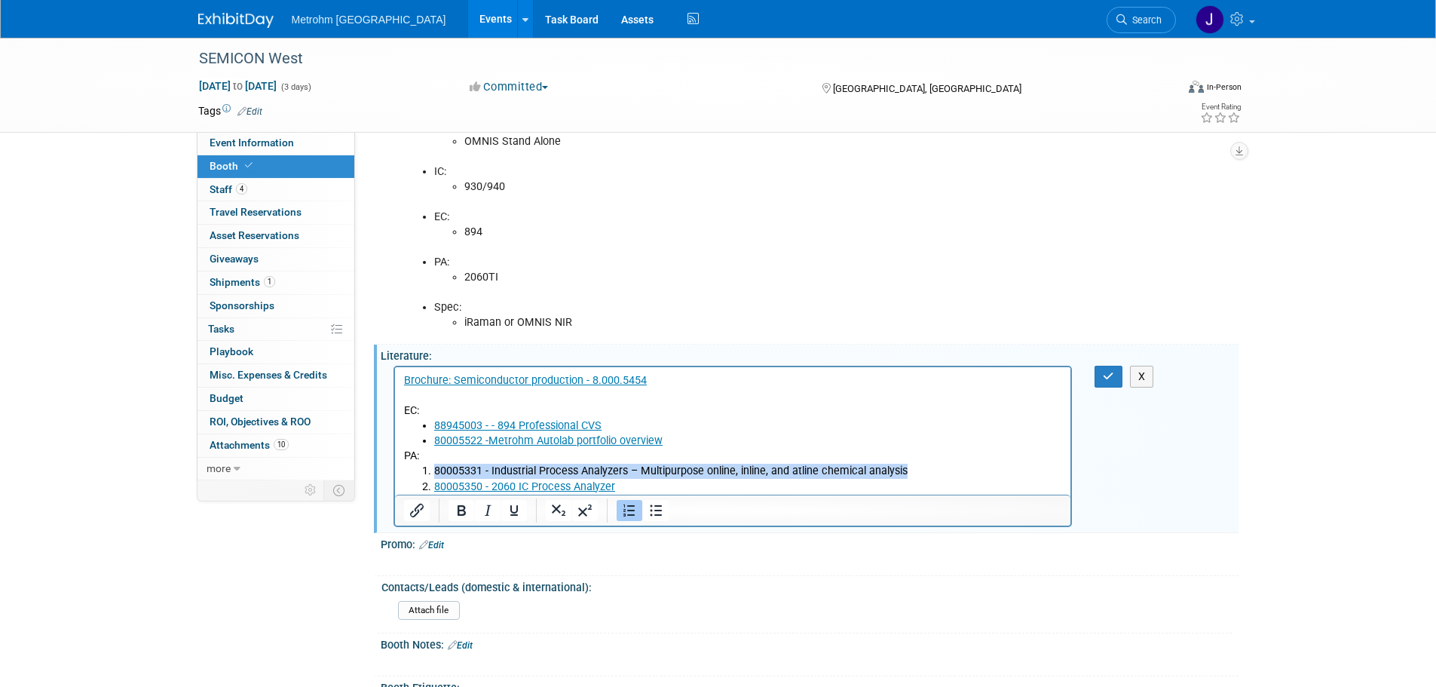
drag, startPoint x: 633, startPoint y: 470, endPoint x: 429, endPoint y: 473, distance: 204.3
click at [434, 473] on li "80005331 - Industrial Process Analyzers – Multipurpose online, inline, and atli…" at bounding box center [748, 471] width 629 height 15
click at [421, 513] on icon "Insert/edit link" at bounding box center [417, 510] width 18 height 18
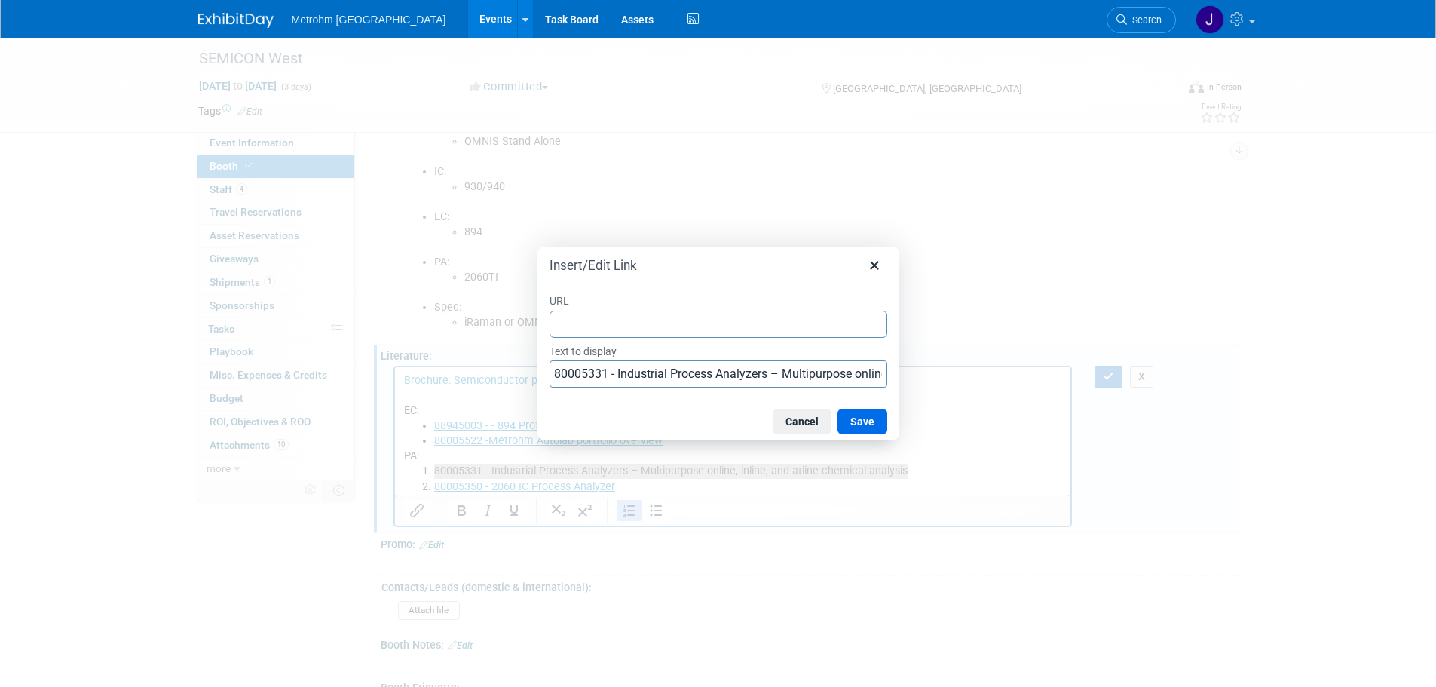
type input "https://www.metrohm.com/en_us/products/8/0005/80005331.html"
drag, startPoint x: 859, startPoint y: 418, endPoint x: 602, endPoint y: 41, distance: 456.7
click at [859, 418] on button "Save" at bounding box center [863, 422] width 50 height 26
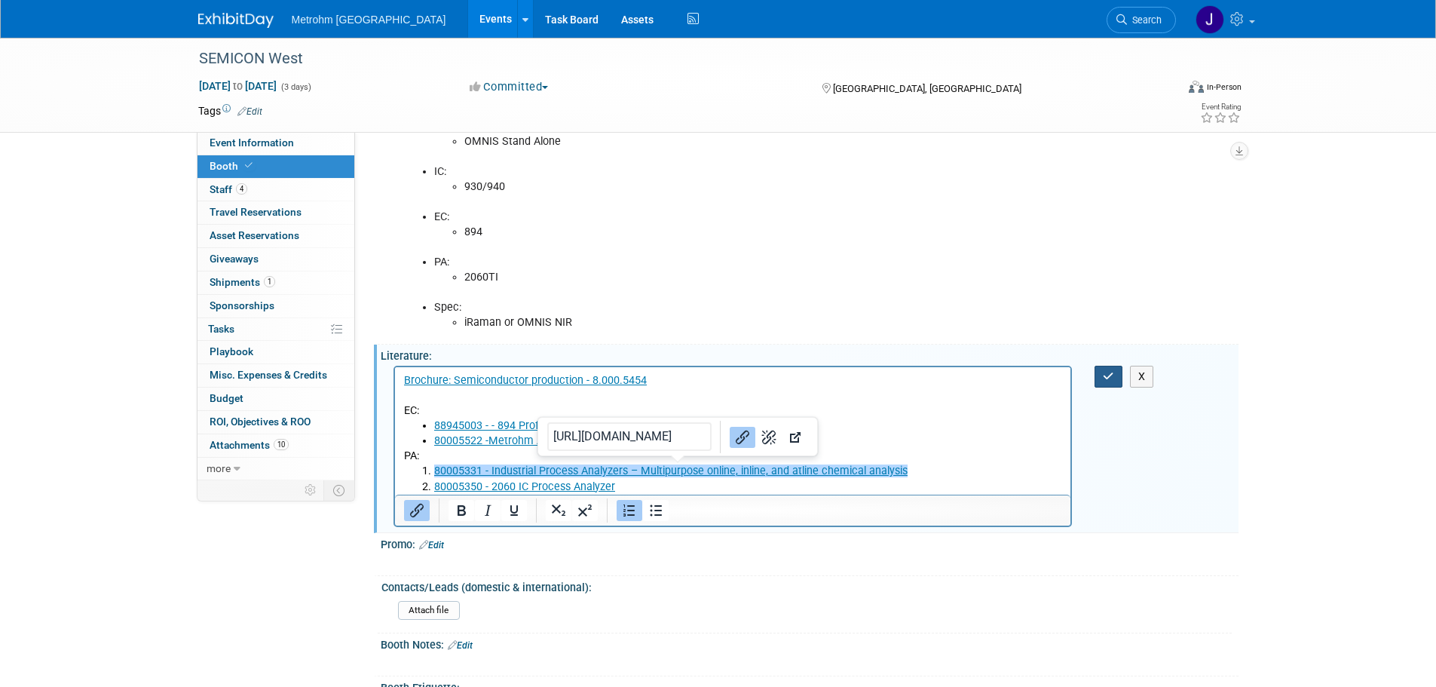
click at [1106, 381] on icon "button" at bounding box center [1108, 376] width 11 height 11
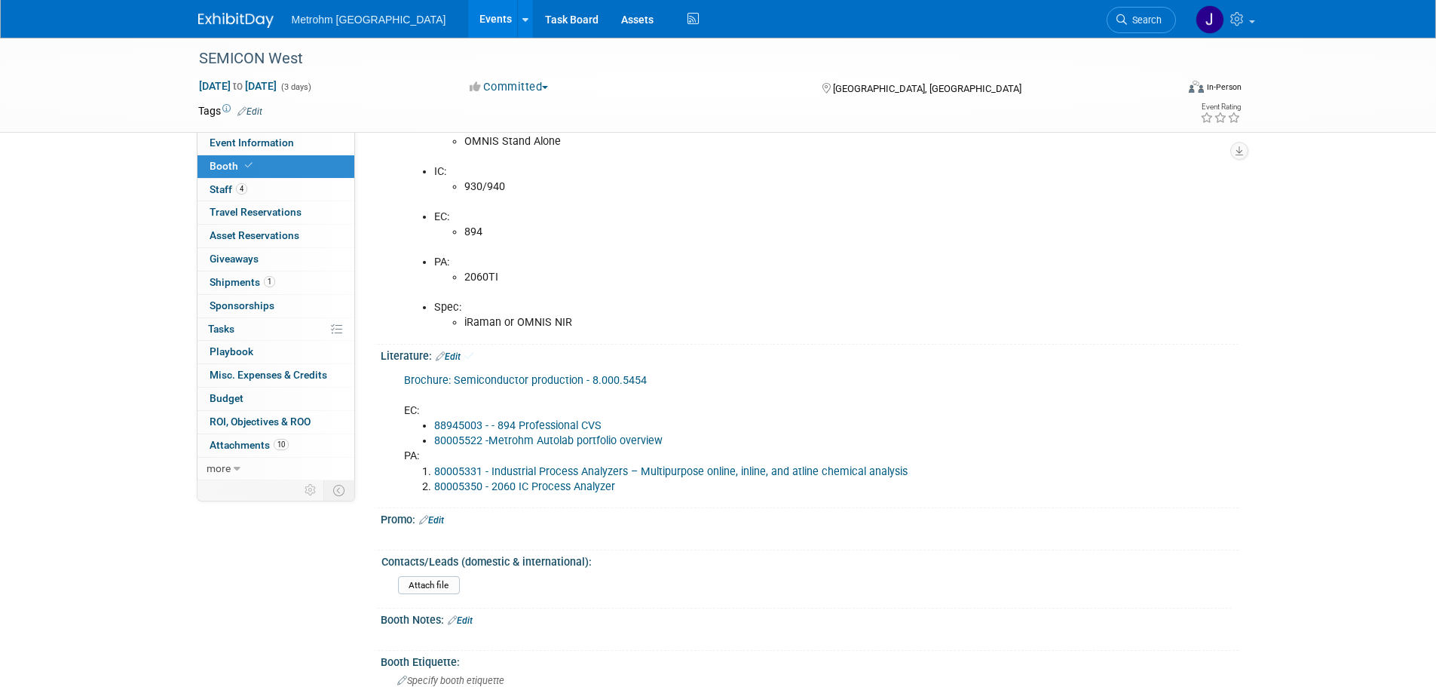
click at [990, 449] on li "80005522 -Metrohm Autolab portfolio overview" at bounding box center [749, 441] width 630 height 15
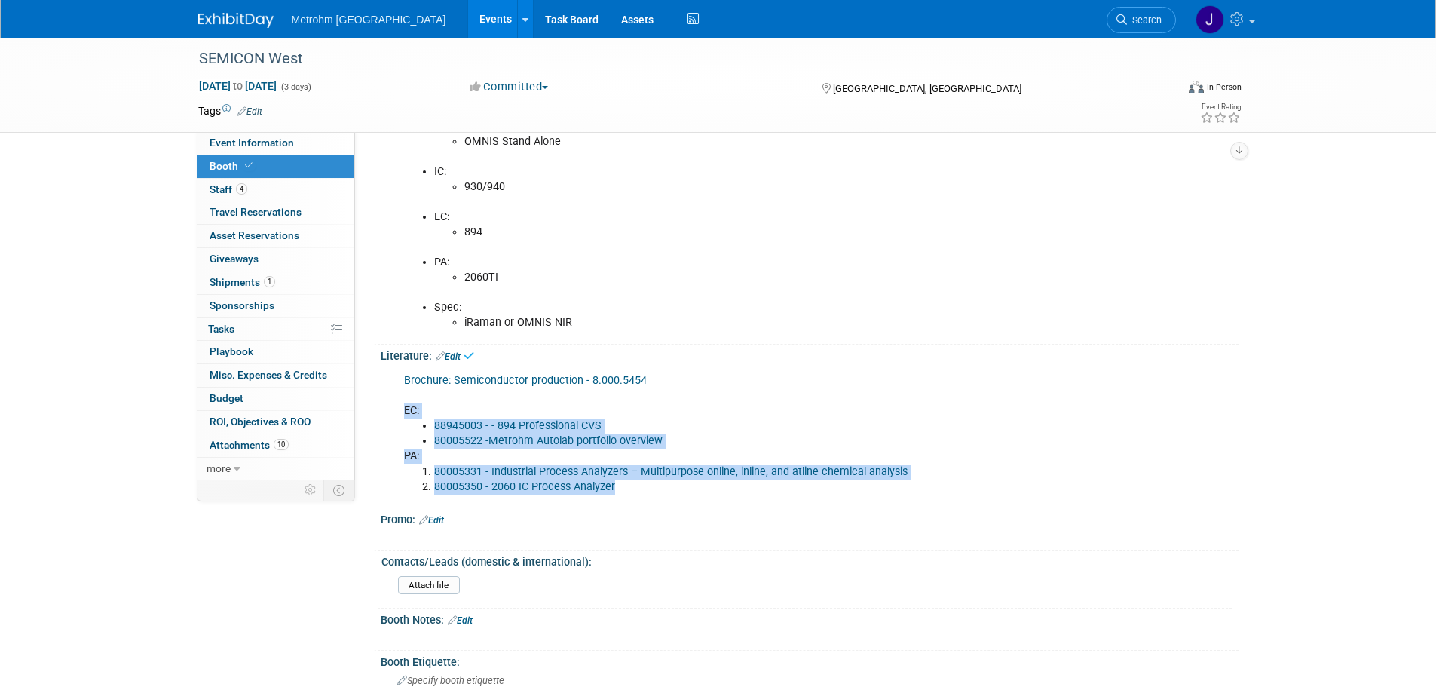
drag, startPoint x: 605, startPoint y: 495, endPoint x: 397, endPoint y: 427, distance: 218.9
click at [397, 427] on div "Brochure: Semiconductor production - 8.000.5454 EC: 88945003 - - 894 Profession…" at bounding box center [733, 434] width 679 height 136
copy div "EC: 88945003 - - 894 Professional CVS 80005522 -Metrohm Autolab portfolio overv…"
click at [299, 277] on link "1 Shipments 1" at bounding box center [276, 282] width 157 height 23
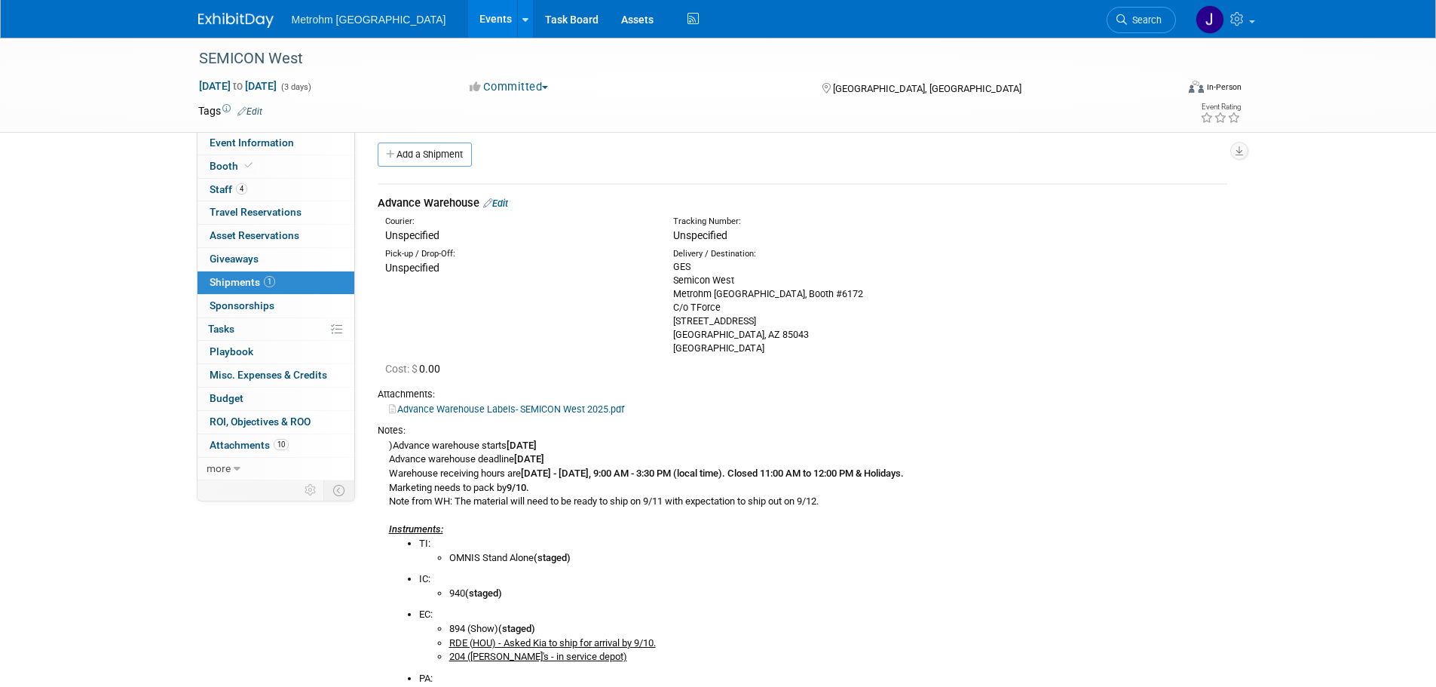
scroll to position [0, 0]
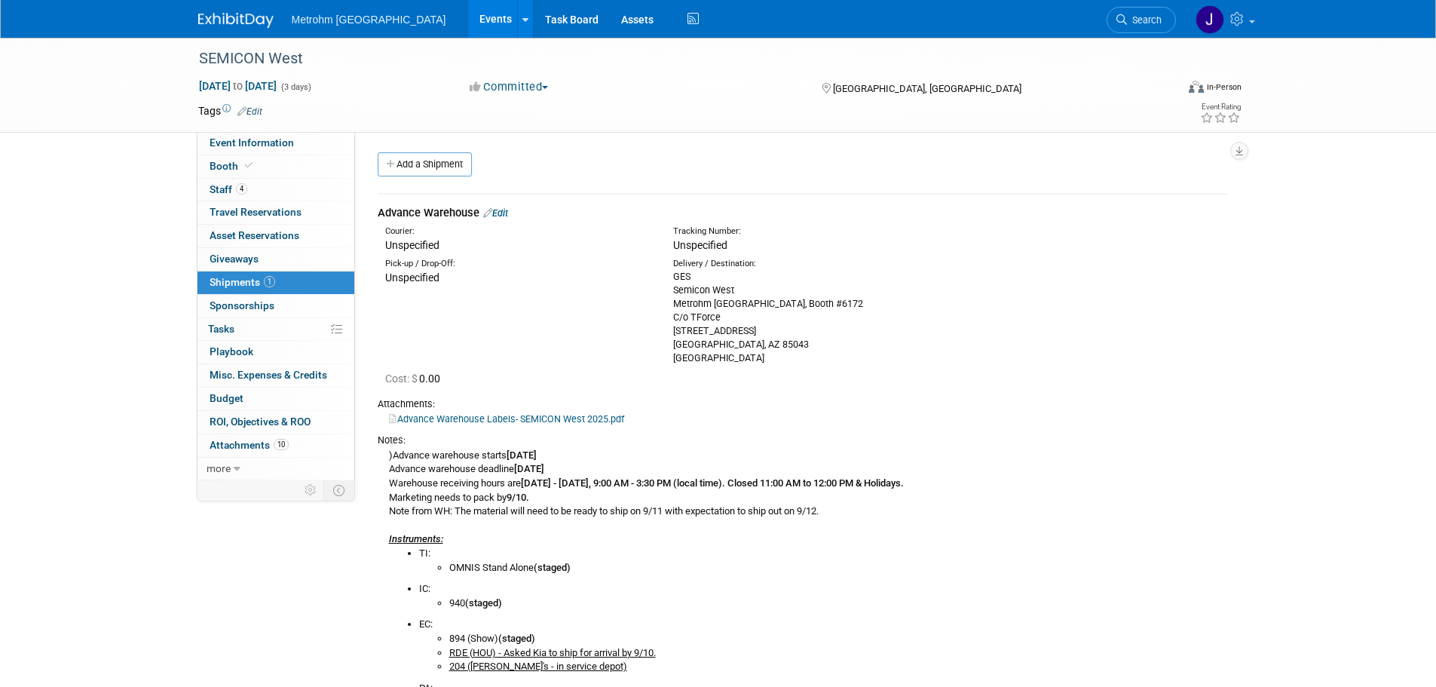
click at [504, 213] on link "Edit" at bounding box center [495, 212] width 25 height 11
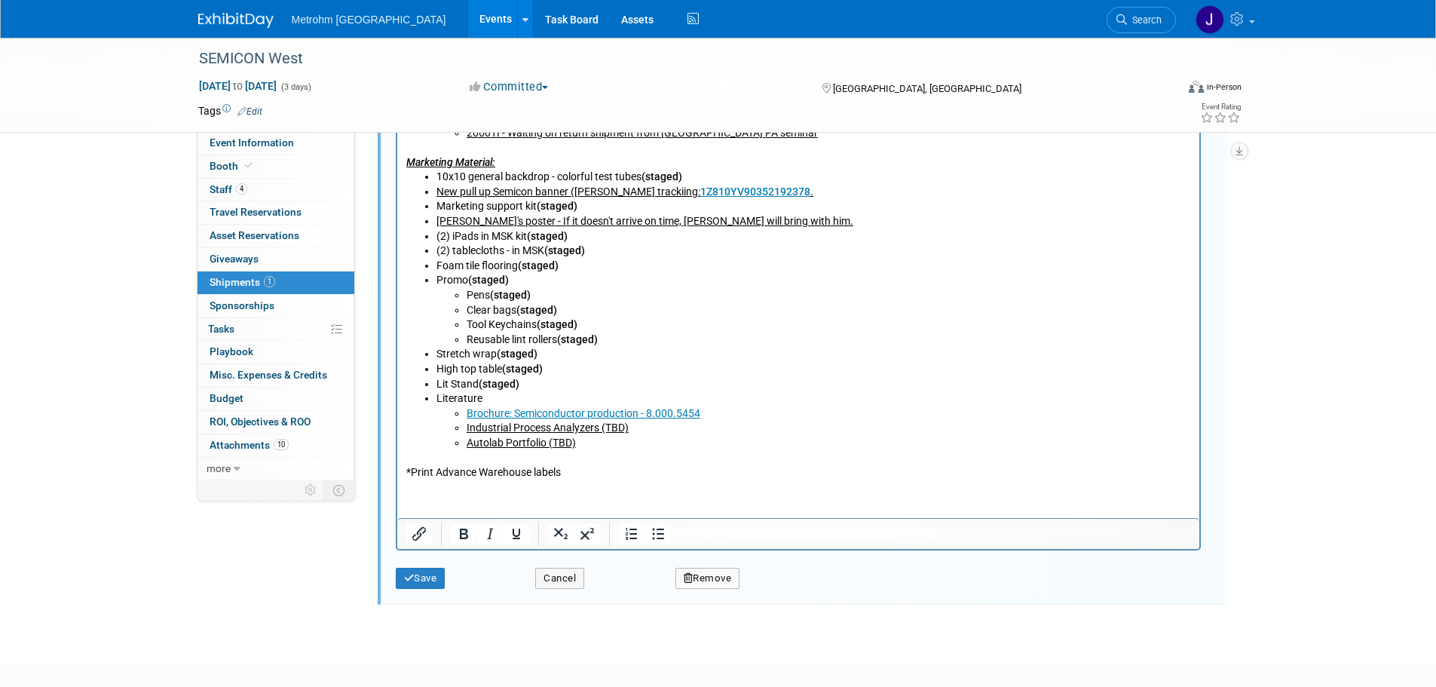
scroll to position [927, 0]
drag, startPoint x: 609, startPoint y: 440, endPoint x: 467, endPoint y: 428, distance: 142.9
click at [467, 428] on ul "Brochure: Semiconductor production - 8.000.5454 Industrial Process Analyzers (T…" at bounding box center [813, 428] width 755 height 44
click at [596, 443] on li "Autolab Portfolio (TBD)" at bounding box center [828, 442] width 725 height 15
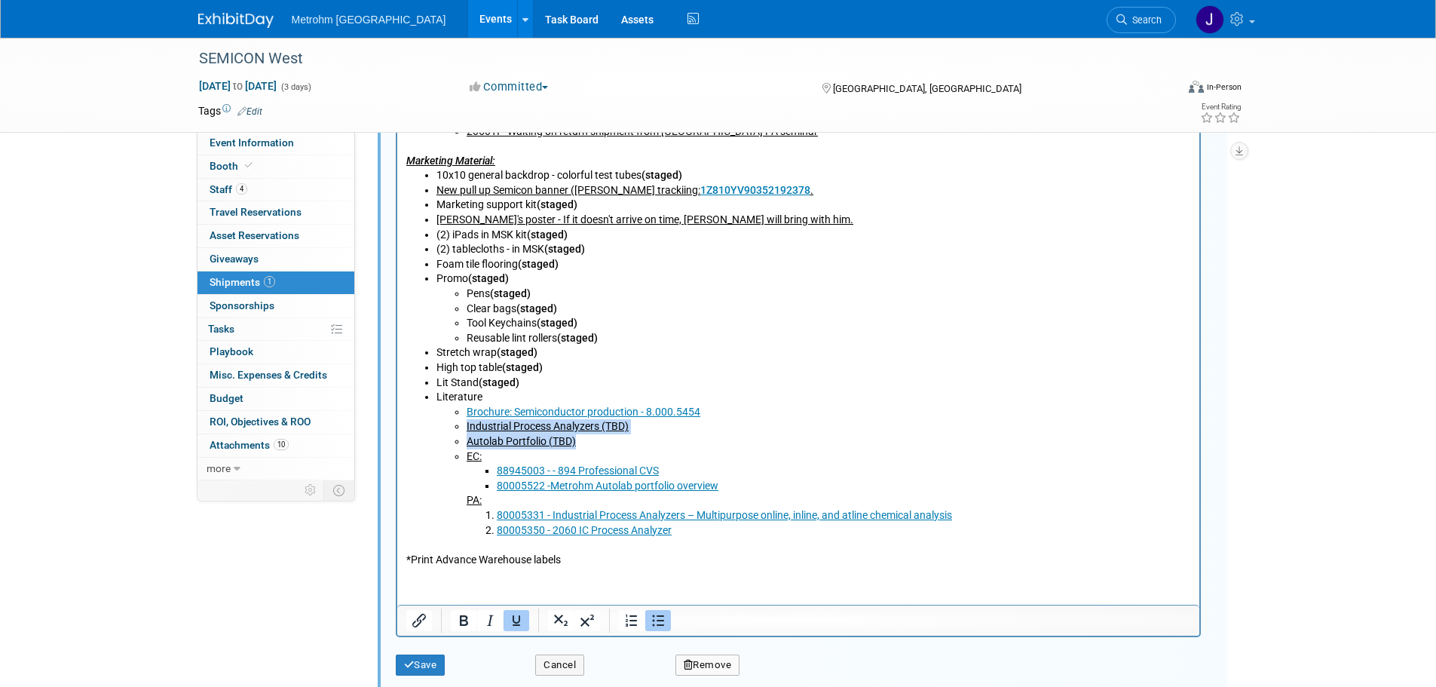
drag, startPoint x: 587, startPoint y: 442, endPoint x: 464, endPoint y: 425, distance: 123.3
click at [464, 425] on ul "Brochure: Semiconductor production - 8.000.5454 Industrial Process Analyzers (T…" at bounding box center [813, 472] width 755 height 133
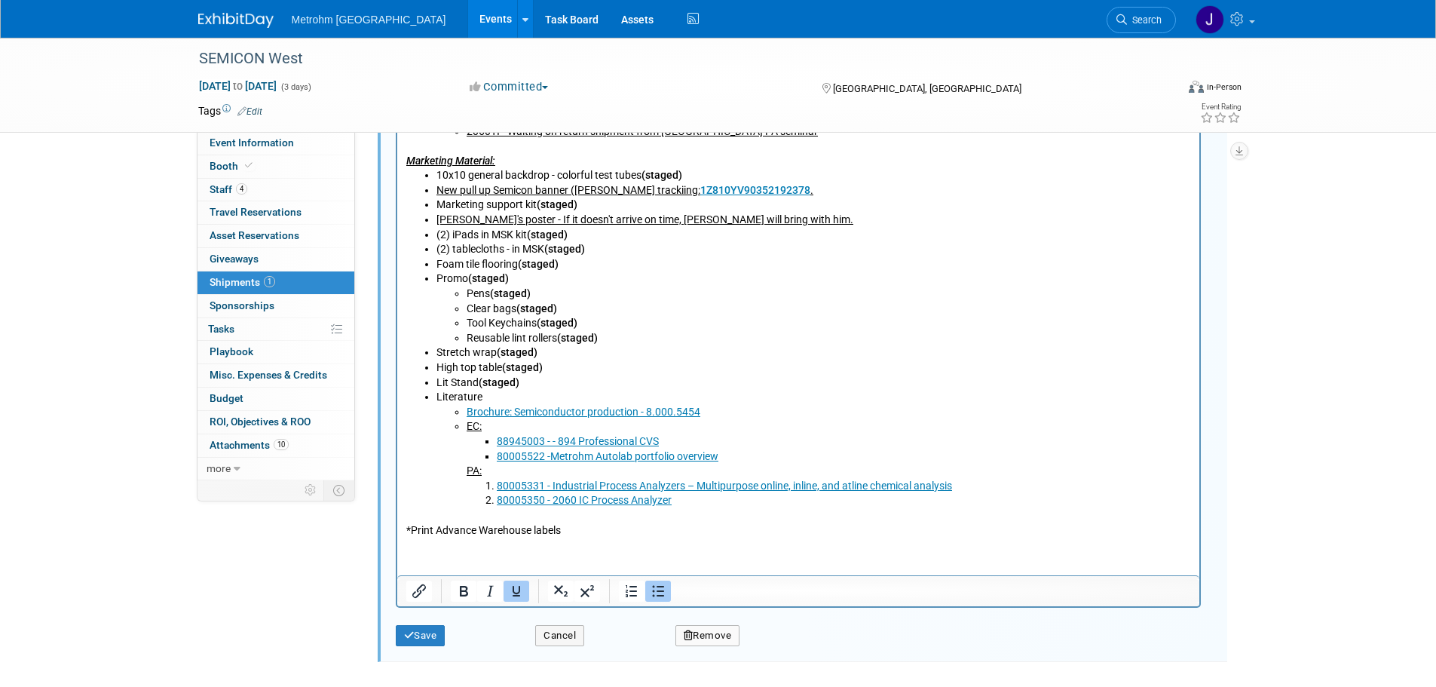
click at [712, 446] on li "88945003 - - 894 Professional CVS" at bounding box center [843, 442] width 694 height 15
click at [752, 445] on li "88945003 - - 894 Professional CVS﻿" at bounding box center [843, 442] width 694 height 15
drag, startPoint x: 683, startPoint y: 502, endPoint x: 495, endPoint y: 443, distance: 197.4
click at [495, 443] on li "EC: 88945003 - - 894 Professional CVS 80005522 -Metrohm Autolab portfolio overv…" at bounding box center [828, 464] width 725 height 89
click at [412, 590] on icon "Insert/edit link" at bounding box center [419, 591] width 18 height 18
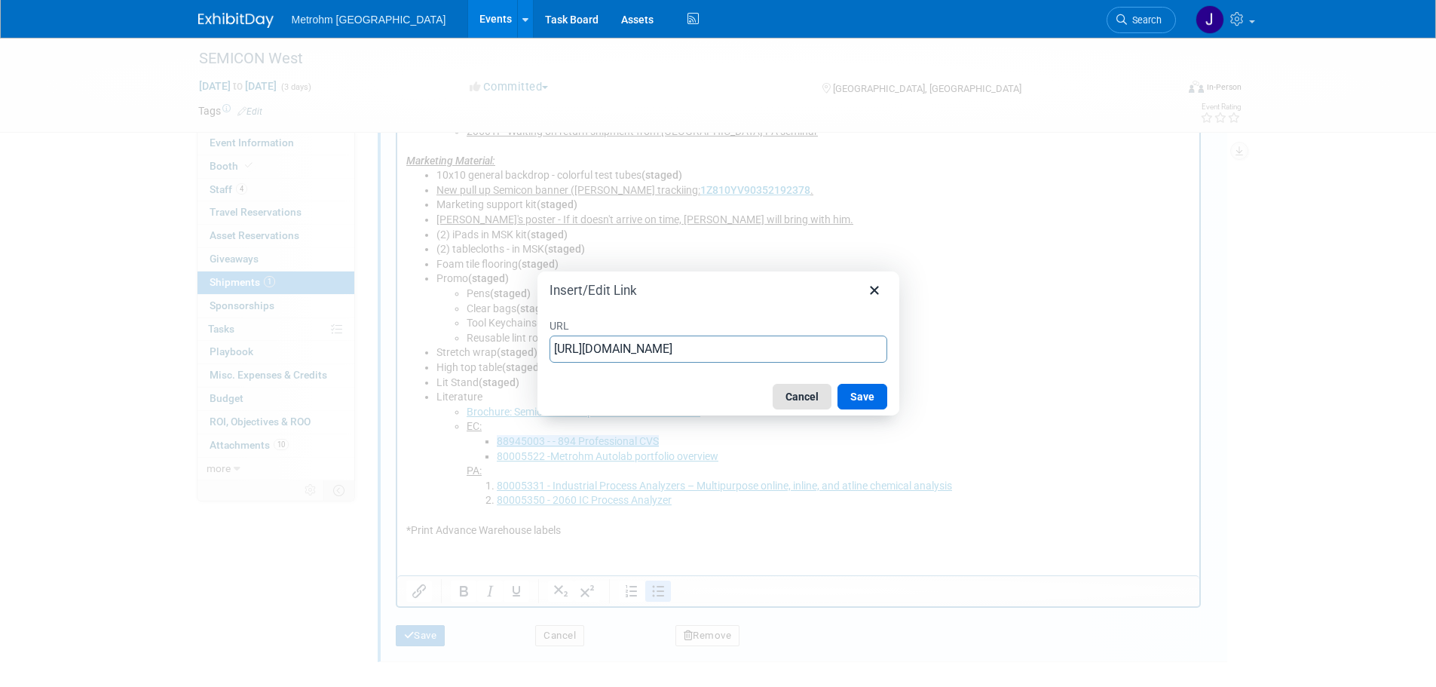
drag, startPoint x: 812, startPoint y: 391, endPoint x: 416, endPoint y: 510, distance: 413.6
click at [812, 391] on button "Cancel" at bounding box center [802, 397] width 59 height 26
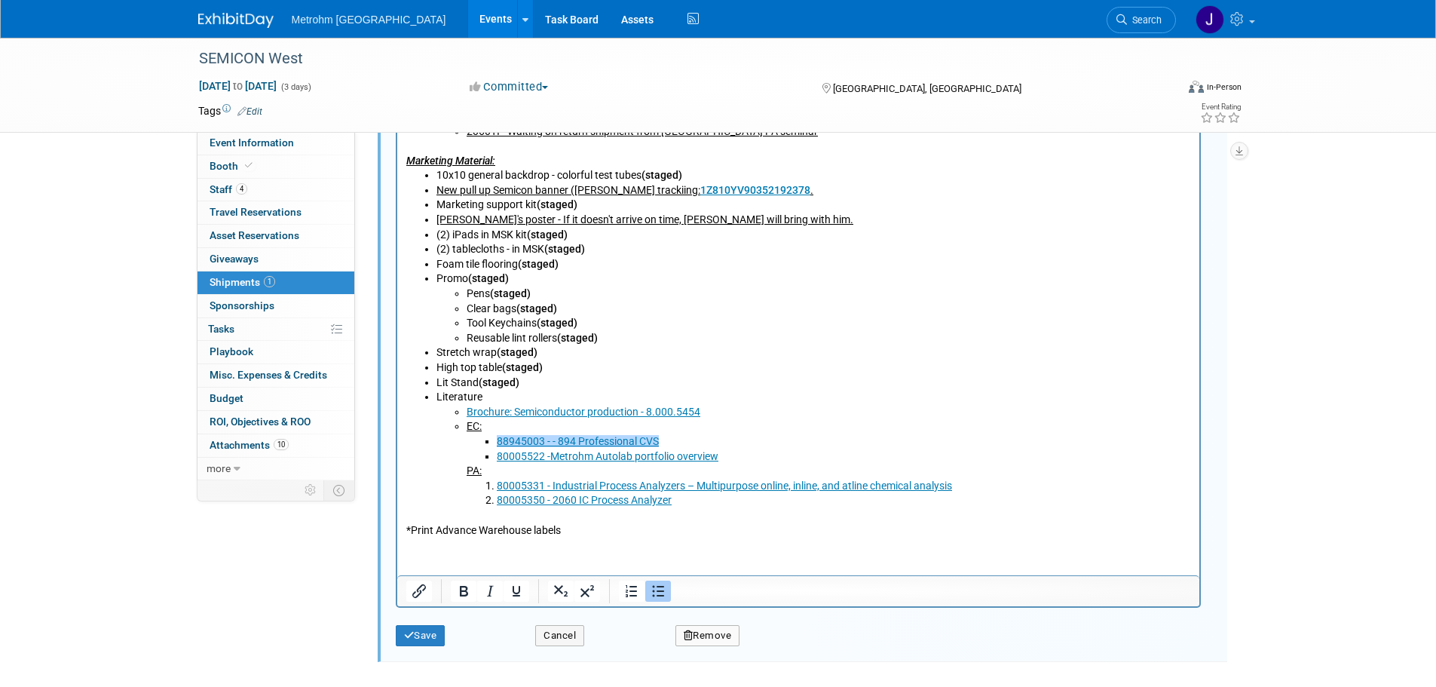
click at [755, 437] on li "88945003 - - 894 Professional CVS" at bounding box center [843, 442] width 694 height 15
drag, startPoint x: 673, startPoint y: 443, endPoint x: 496, endPoint y: 448, distance: 177.2
click at [496, 448] on li "88945003 - - 894 Professional CVS" at bounding box center [843, 442] width 694 height 15
click at [642, 408] on icon "Link" at bounding box center [651, 407] width 18 height 18
drag, startPoint x: 671, startPoint y: 441, endPoint x: 492, endPoint y: 447, distance: 178.8
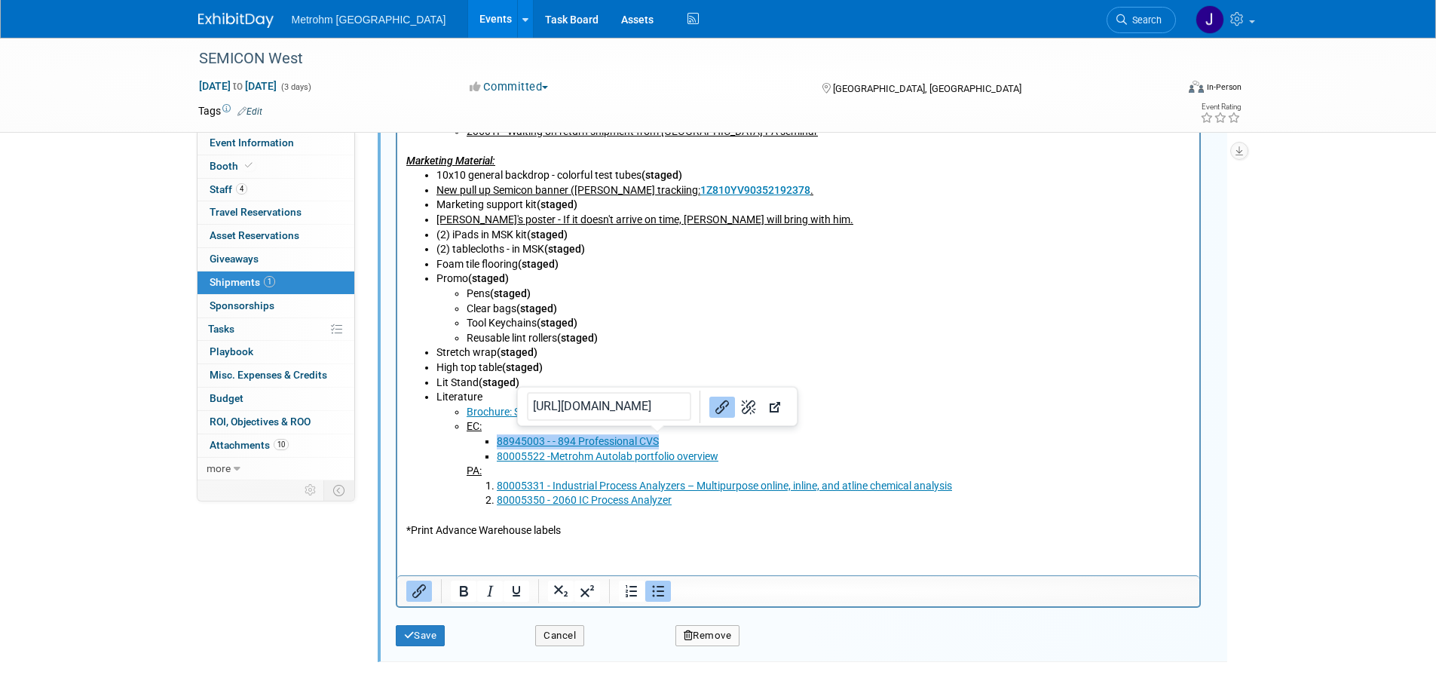
click at [492, 447] on ul "88945003 - - 894 Professional CVS 80005522 -Metrohm Autolab portfolio overview" at bounding box center [828, 449] width 725 height 29
click at [709, 501] on li "80005350 - 2060 IC Process Analyzer﻿" at bounding box center [843, 501] width 694 height 15
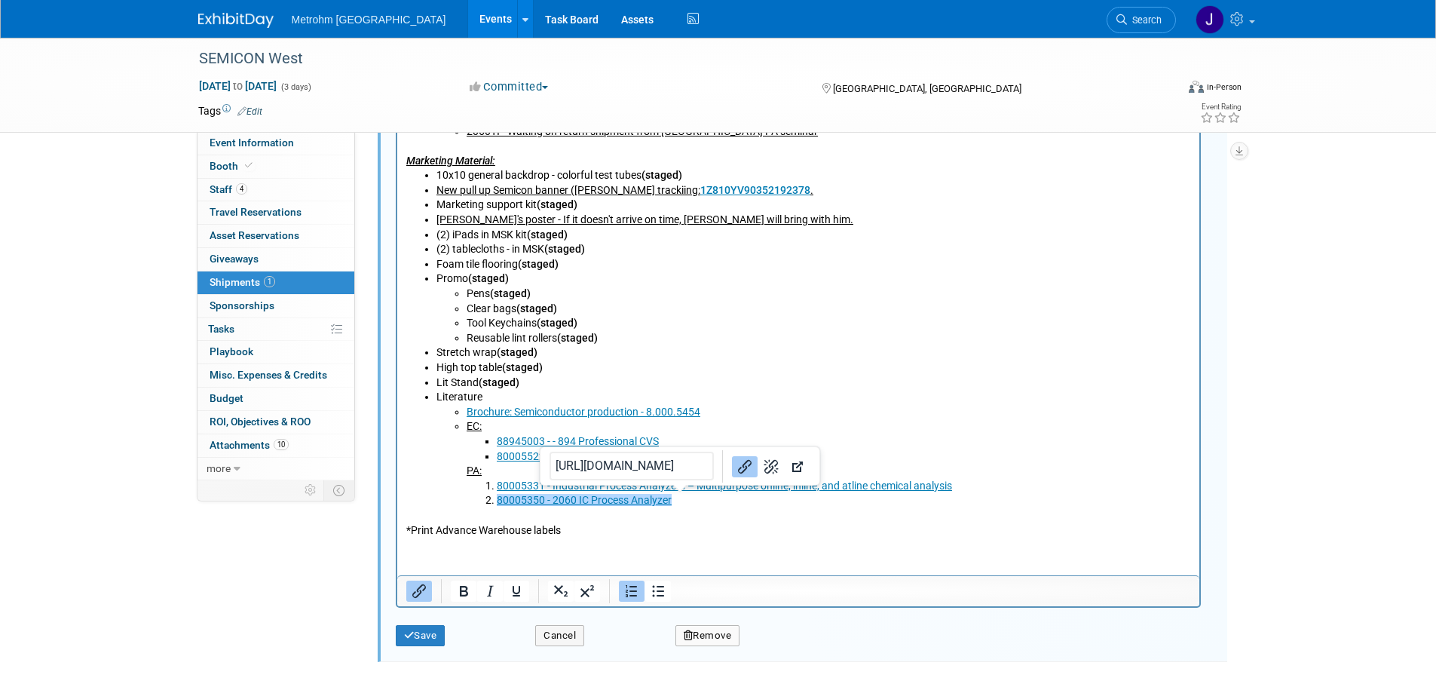
click at [688, 498] on li "80005350 - 2060 IC Process Analyzer﻿" at bounding box center [843, 501] width 694 height 15
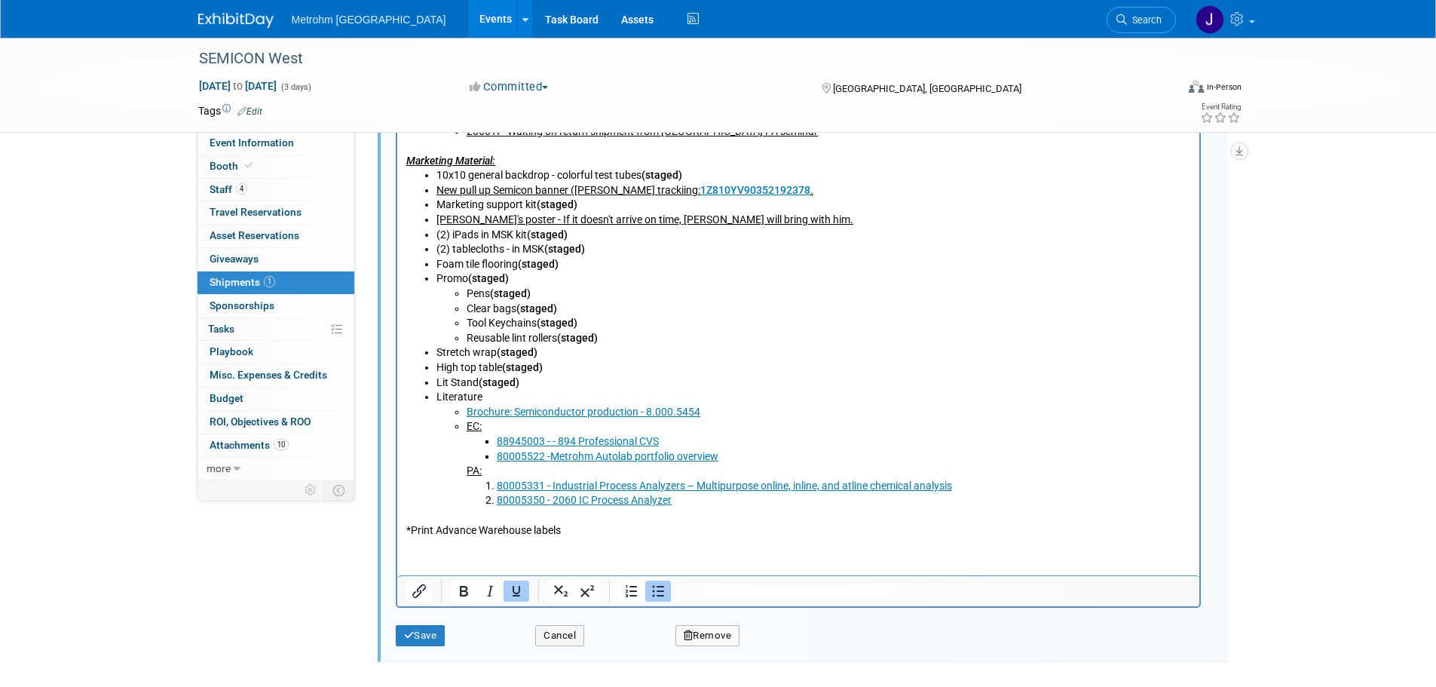
drag, startPoint x: 691, startPoint y: 503, endPoint x: 464, endPoint y: 432, distance: 237.7
click at [464, 432] on ul "Brochure: Semiconductor production - 8.000.5454 EC: 88945003 - - 894 Profession…" at bounding box center [813, 457] width 755 height 103
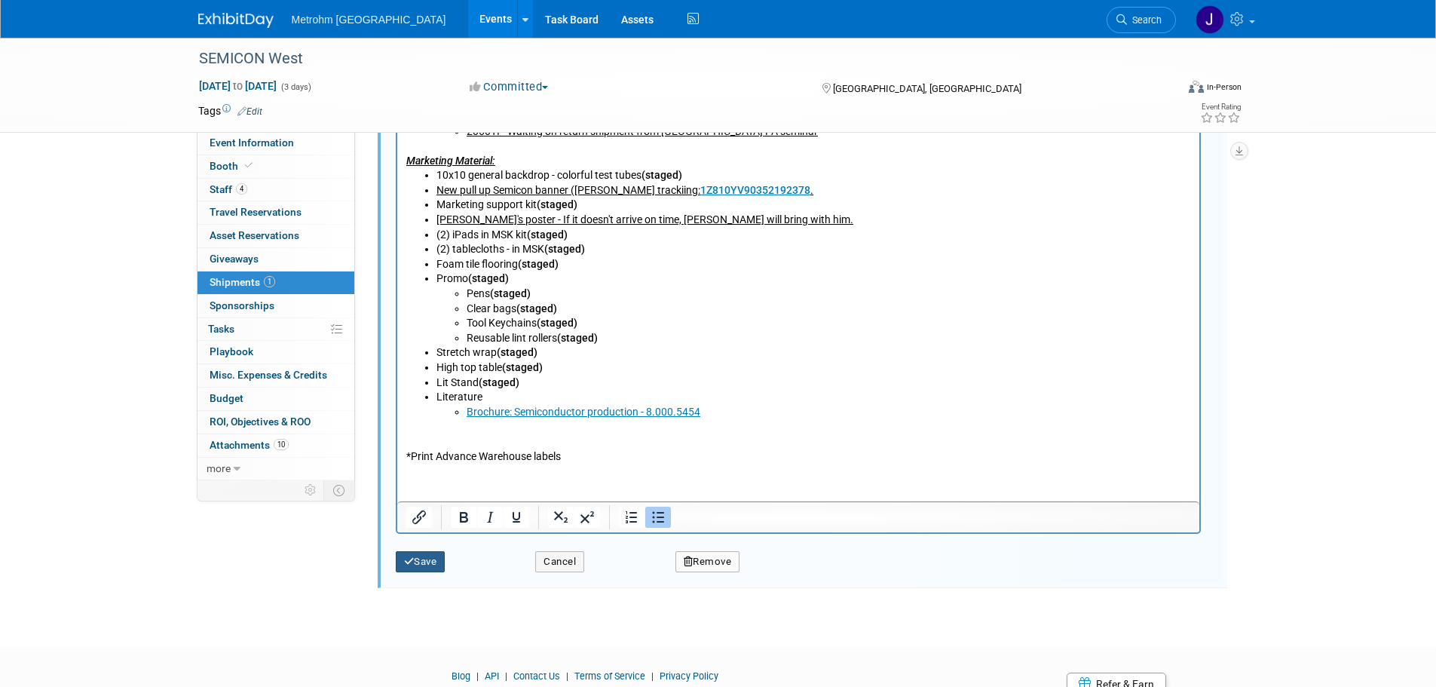
click at [435, 565] on button "Save" at bounding box center [421, 561] width 50 height 21
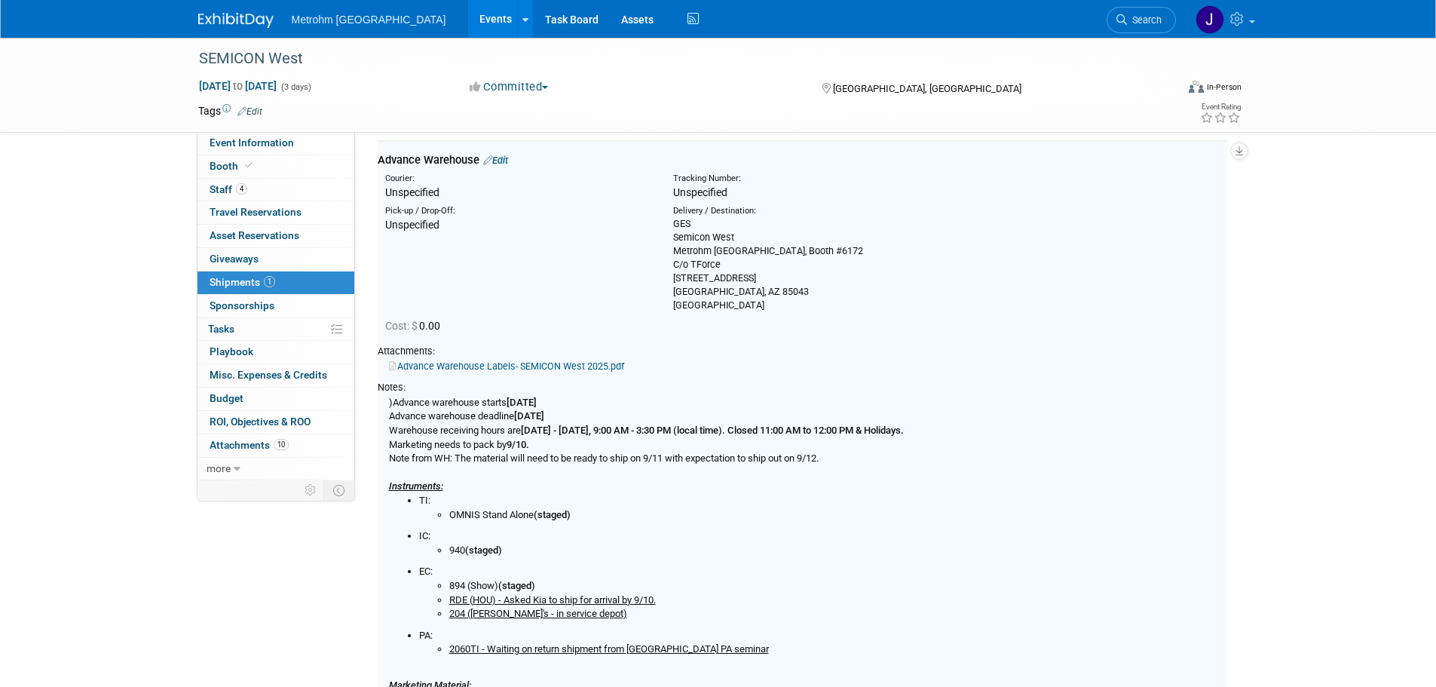
scroll to position [23, 0]
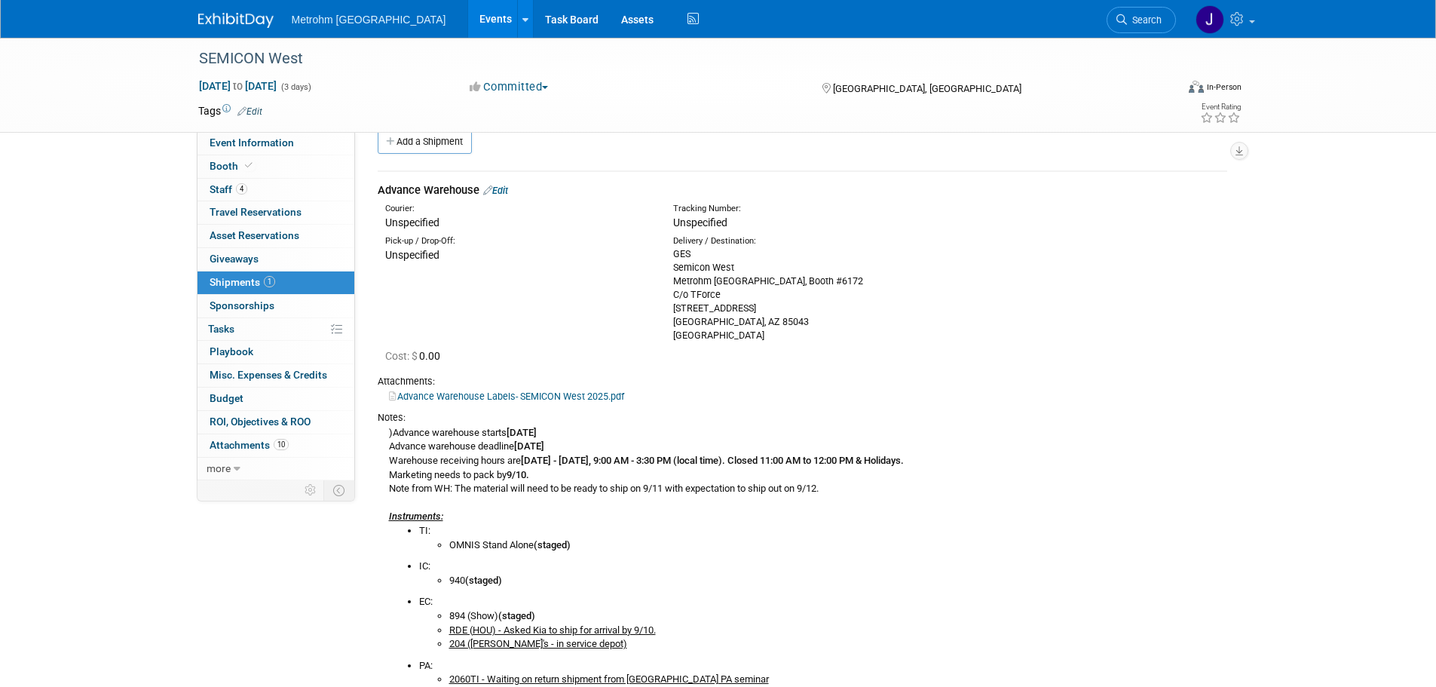
click at [501, 190] on link "Edit" at bounding box center [495, 190] width 25 height 11
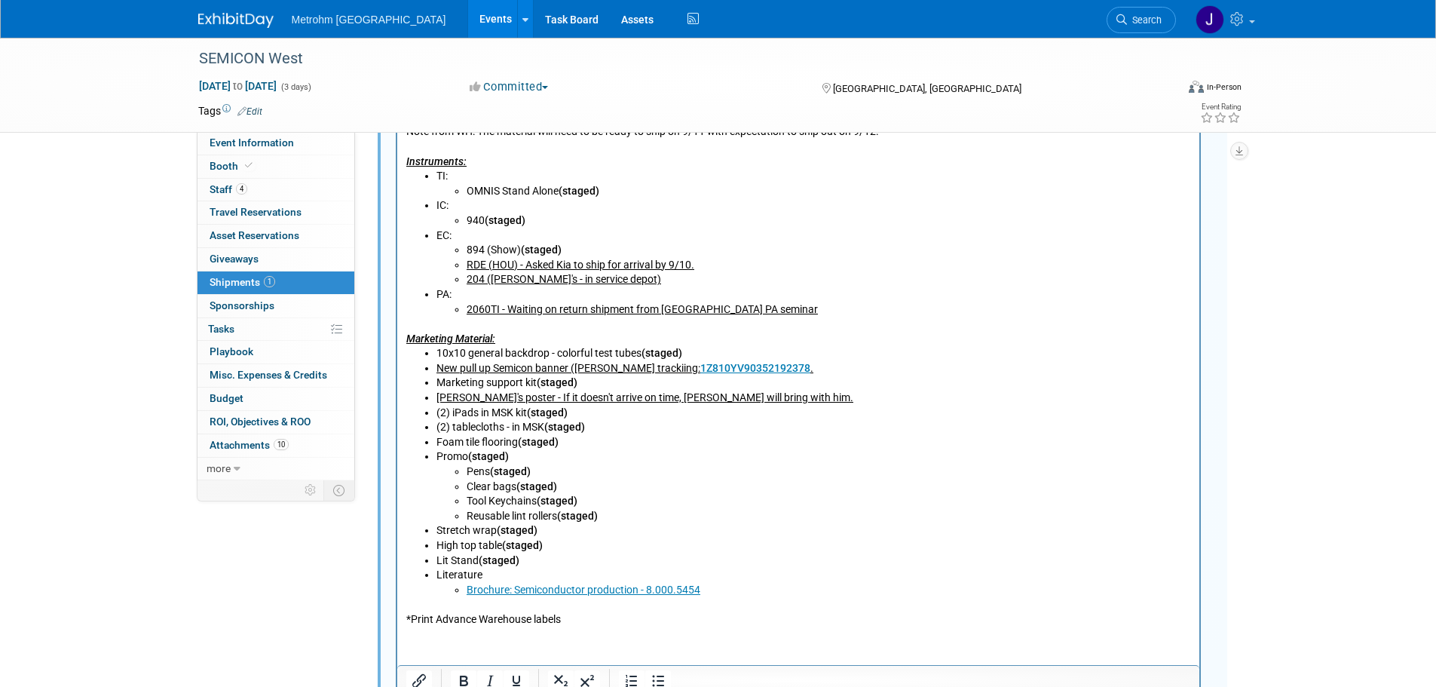
scroll to position [927, 0]
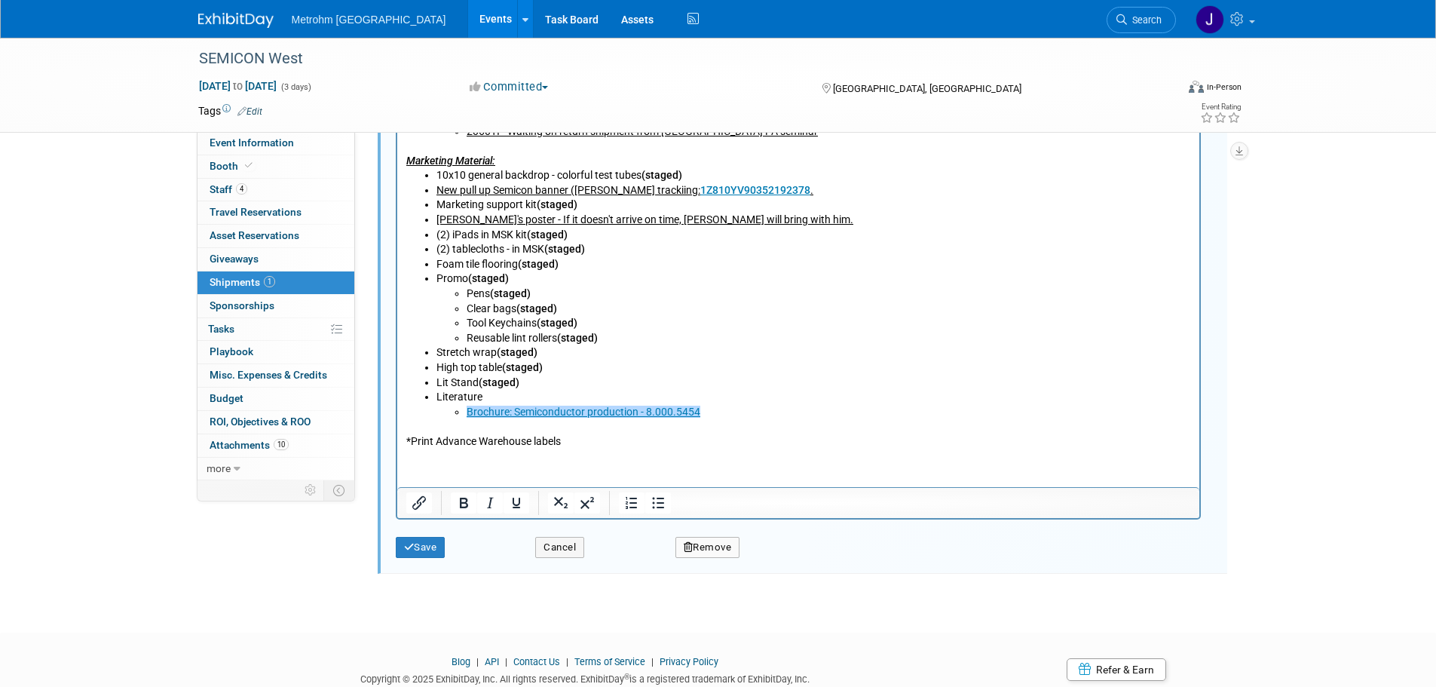
click at [746, 411] on li "Brochure: Semiconductor production - 8.000.5454﻿" at bounding box center [828, 413] width 725 height 15
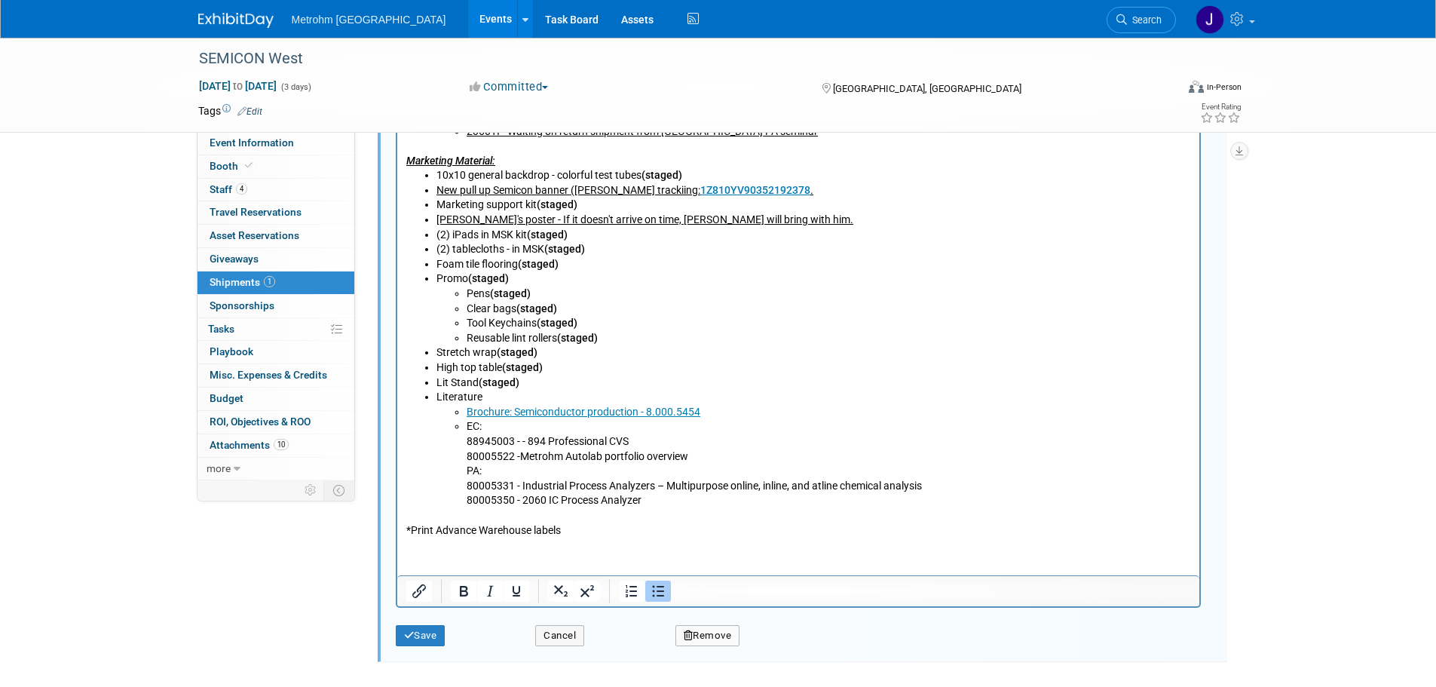
click at [466, 441] on p "EC: 88945003 - - 894 Professional CVS 80005522 -Metrohm Autolab portfolio overv…" at bounding box center [828, 442] width 725 height 44
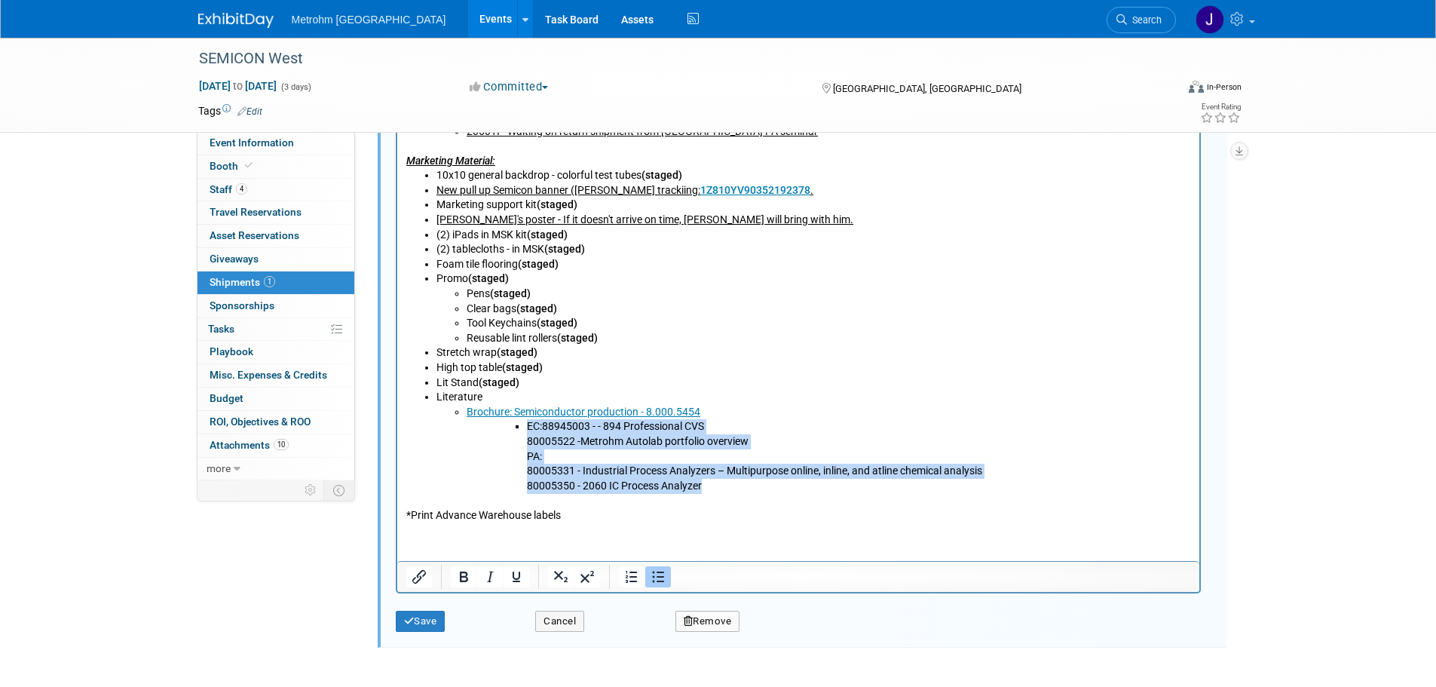
drag, startPoint x: 746, startPoint y: 488, endPoint x: 522, endPoint y: 426, distance: 232.3
click at [522, 426] on ul "EC: 88945003 - - 894 Professional CVS 80005522 -Metrohm Autolab portfolio overv…" at bounding box center [843, 457] width 694 height 74
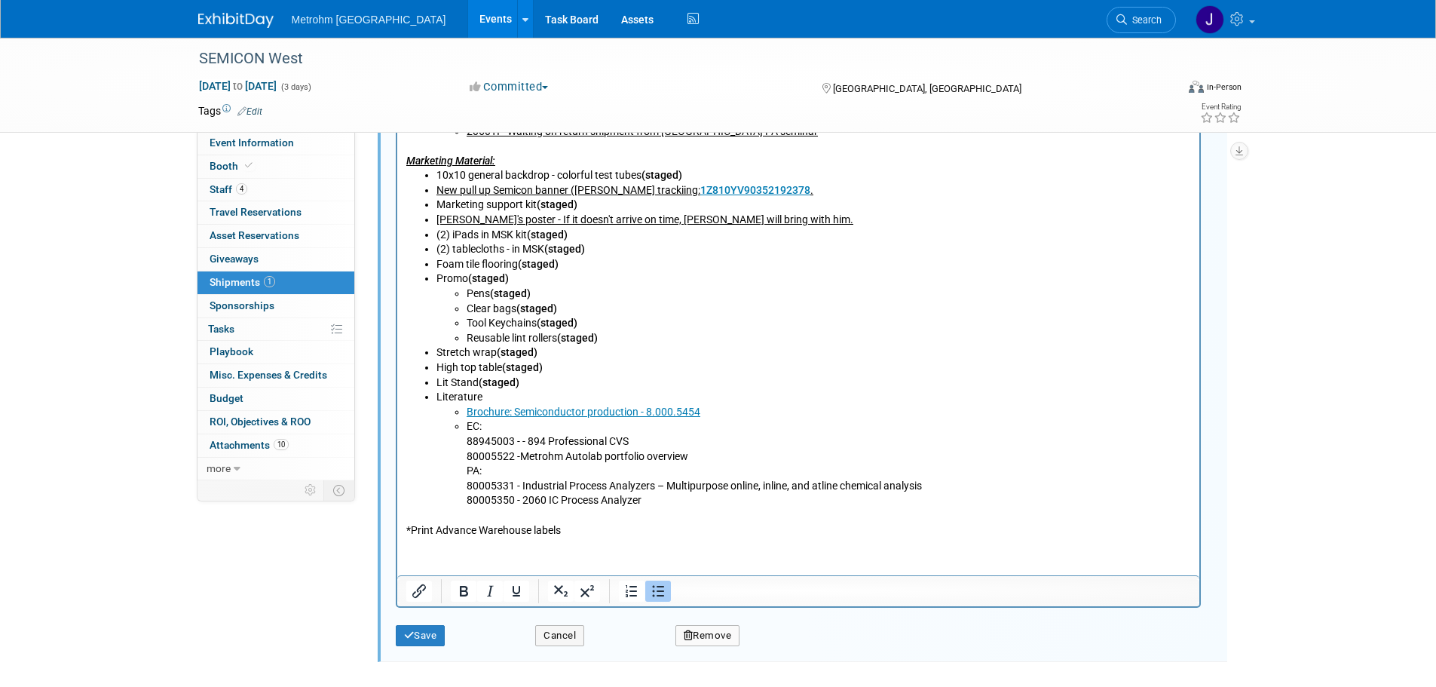
click at [466, 443] on p "EC: 88945003 - - 894 Professional CVS 80005522 -Metrohm Autolab portfolio overv…" at bounding box center [828, 442] width 725 height 44
click at [466, 455] on p "EC: 88945003 - - 894 Professional CVS 80005522 -Metrohm Autolab portfolio overv…" at bounding box center [828, 442] width 725 height 44
click at [462, 483] on ul "Brochure: Semiconductor production - 8.000.5454 EC: 88945003 - - 894 Profession…" at bounding box center [813, 457] width 755 height 103
click at [467, 501] on p "PA: 80005331 - Industrial Process Analyzers – Multipurpose online, inline, and …" at bounding box center [828, 486] width 725 height 44
click at [709, 443] on p "EC: 88945003 - - 894 Professional CVS 80005522 -Metrohm Autolab portfolio overv…" at bounding box center [828, 442] width 725 height 44
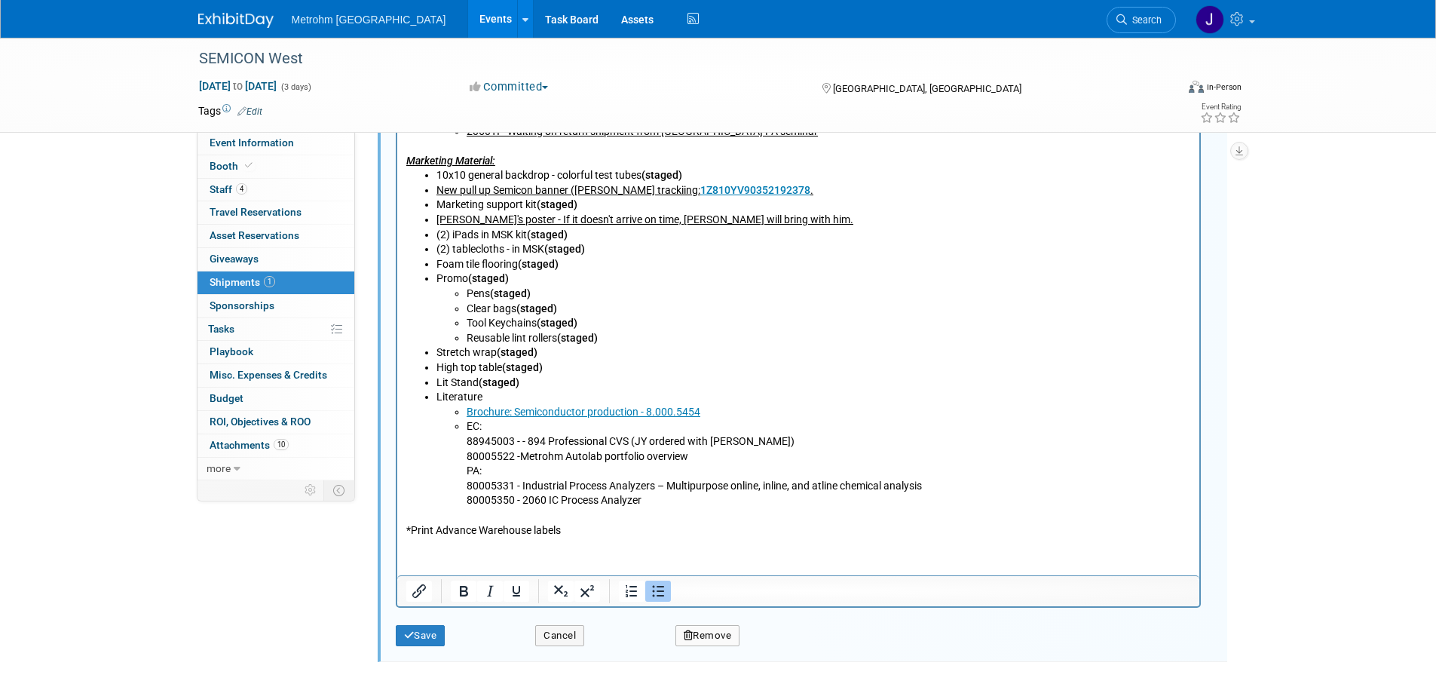
click at [766, 453] on p "EC: 88945003 - - 894 Professional CVS (JY ordered with M. Dickinson) 80005522 -…" at bounding box center [828, 442] width 725 height 44
drag, startPoint x: 868, startPoint y: 459, endPoint x: 474, endPoint y: 443, distance: 393.9
click at [474, 443] on p "EC: 88945003 - - 894 Professional CVS (JY ordered with M. Dickinson) 80005522 -…" at bounding box center [828, 442] width 725 height 44
click at [795, 453] on p "EC: 88945003 - - 894 Professional CVS (JY ordered with M. Dickinson) 80005522 -…" at bounding box center [828, 442] width 725 height 44
drag, startPoint x: 789, startPoint y: 439, endPoint x: 639, endPoint y: 448, distance: 149.6
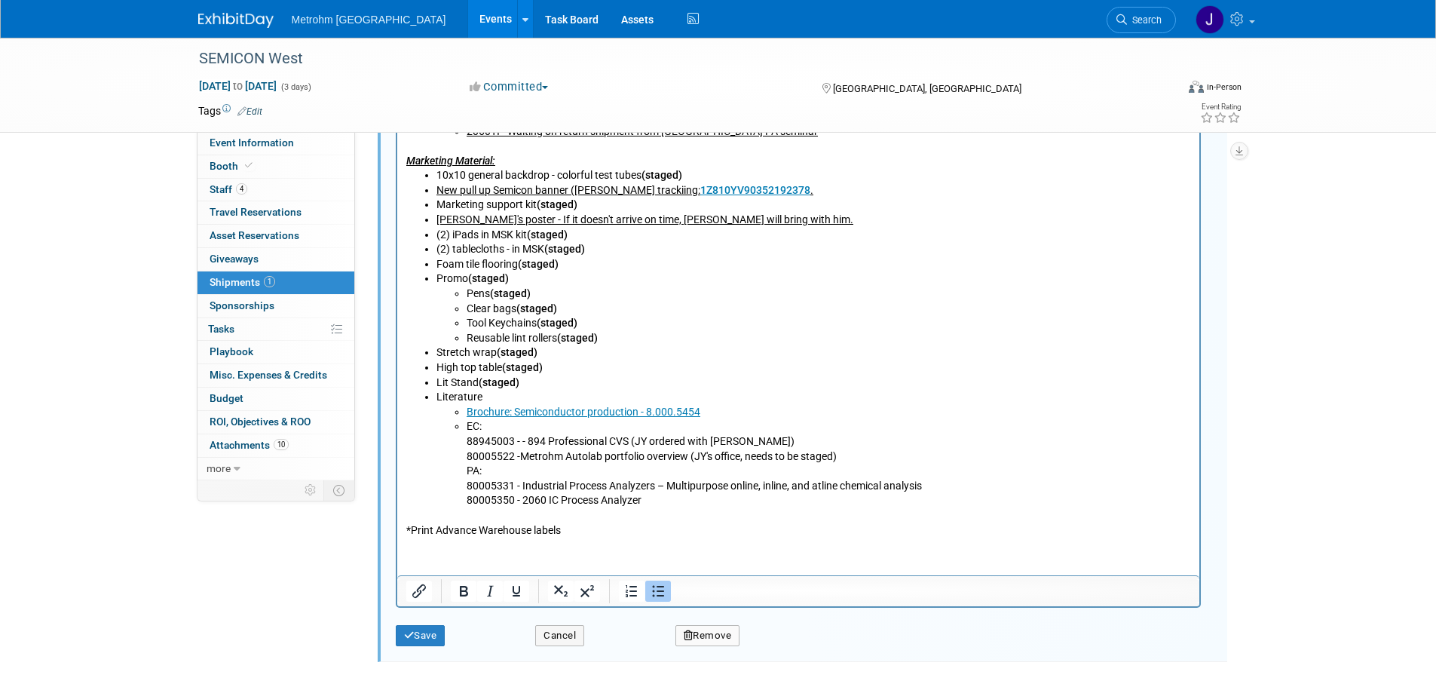
click at [639, 448] on p "EC: 88945003 - - 894 Professional CVS (JY ordered with M. Dickinson) 80005522 -…" at bounding box center [828, 442] width 725 height 44
copy p "(JY ordered with M. Dickinson)"
click at [978, 483] on p "PA: 80005331 - Industrial Process Analyzers – Multipurpose online, inline, and …" at bounding box center [828, 486] width 725 height 44
click at [743, 502] on p "PA: 80005331 - Industrial Process Analyzers – Multipurpose online, inline, and …" at bounding box center [828, 486] width 725 height 44
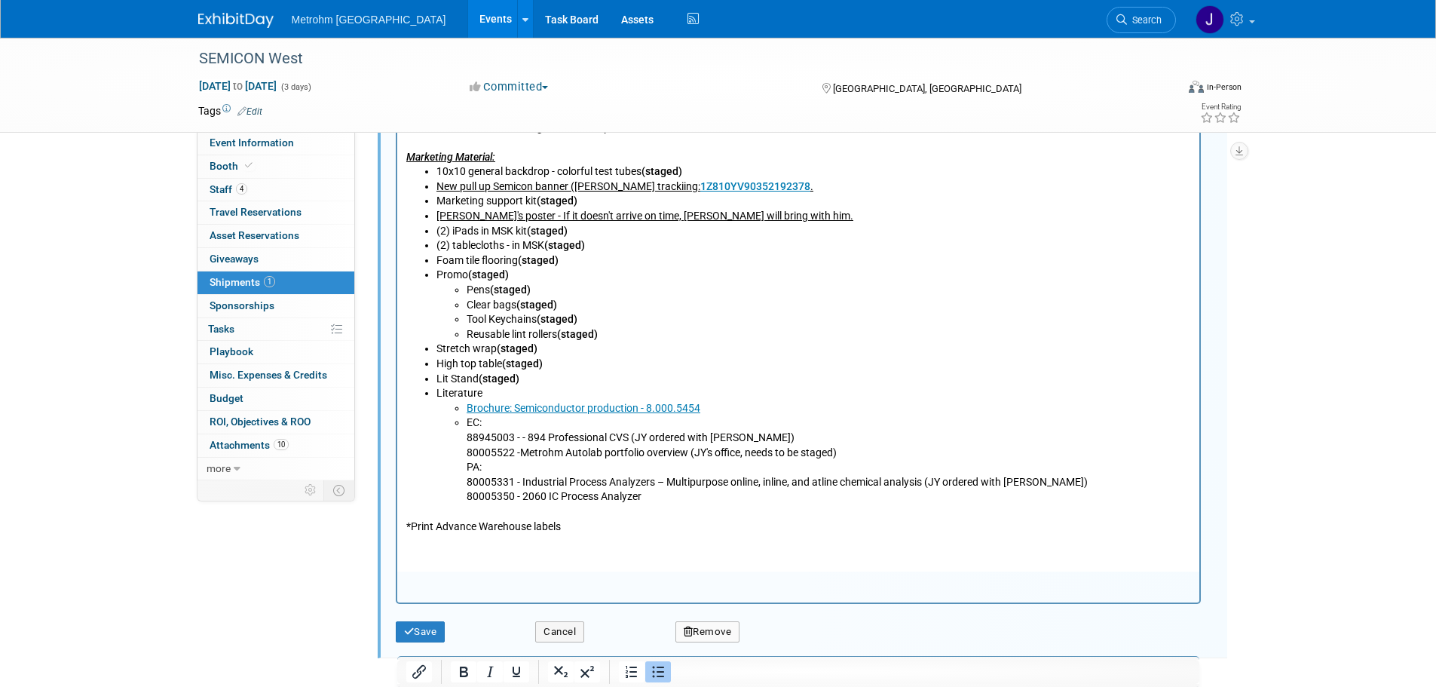
scroll to position [1067, 0]
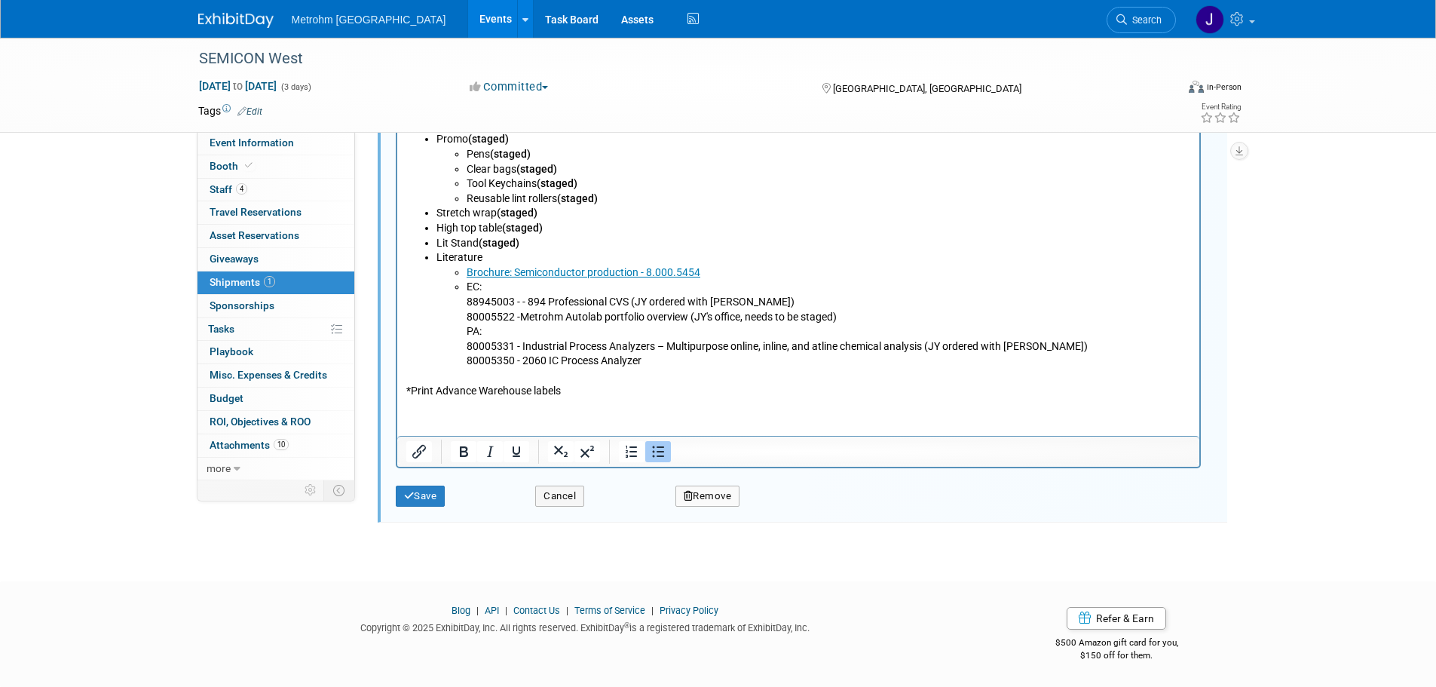
drag, startPoint x: 797, startPoint y: 303, endPoint x: 643, endPoint y: 310, distance: 153.9
click at [643, 310] on p "EC: 88945003 - - 894 Professional CVS (JY ordered with M. Dickinson) 80005522 -…" at bounding box center [828, 302] width 725 height 44
copy p "(JY ordered with M. Dickinson)"
click at [725, 364] on p "PA: 80005331 - Industrial Process Analyzers – Multipurpose online, inline, and …" at bounding box center [828, 347] width 725 height 44
drag, startPoint x: 802, startPoint y: 363, endPoint x: 734, endPoint y: 364, distance: 68.6
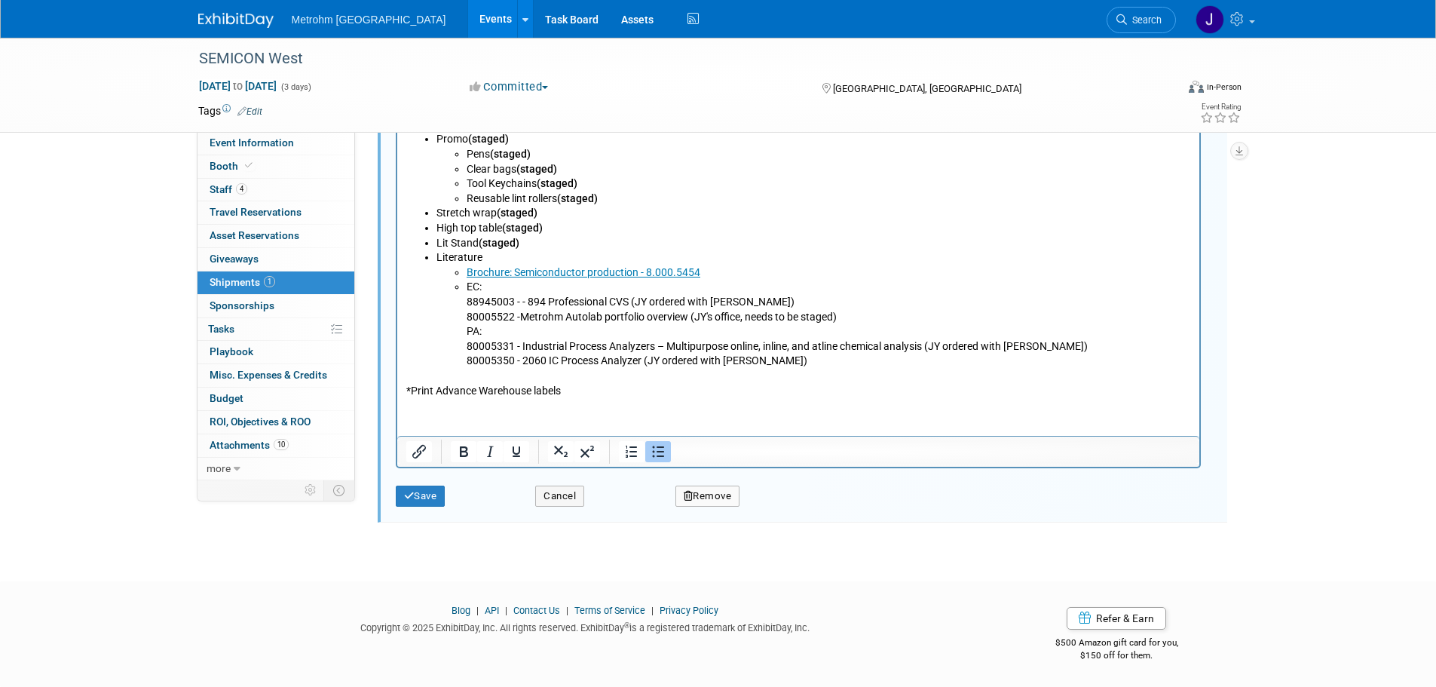
click at [734, 364] on p "PA: 80005331 - Industrial Process Analyzers – Multipurpose online, inline, and …" at bounding box center [828, 347] width 725 height 44
click at [439, 495] on button "Save" at bounding box center [421, 496] width 50 height 21
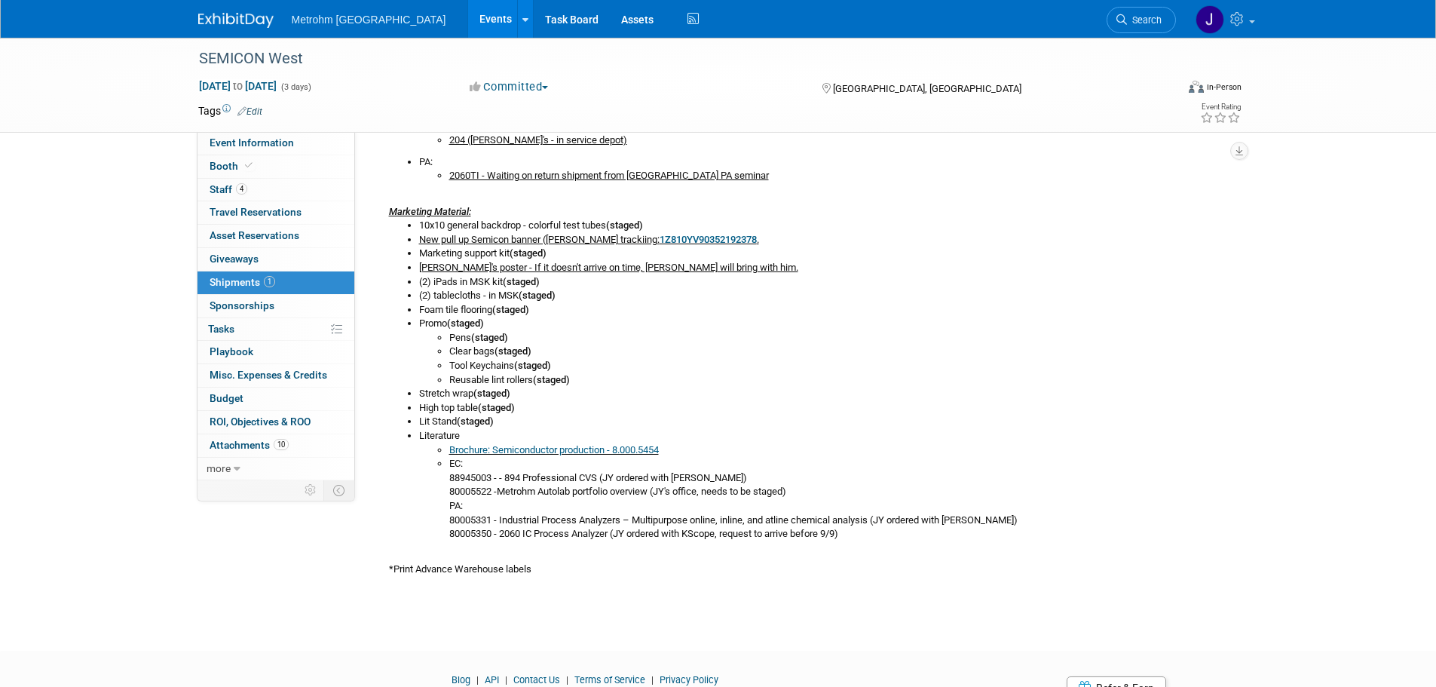
scroll to position [596, 0]
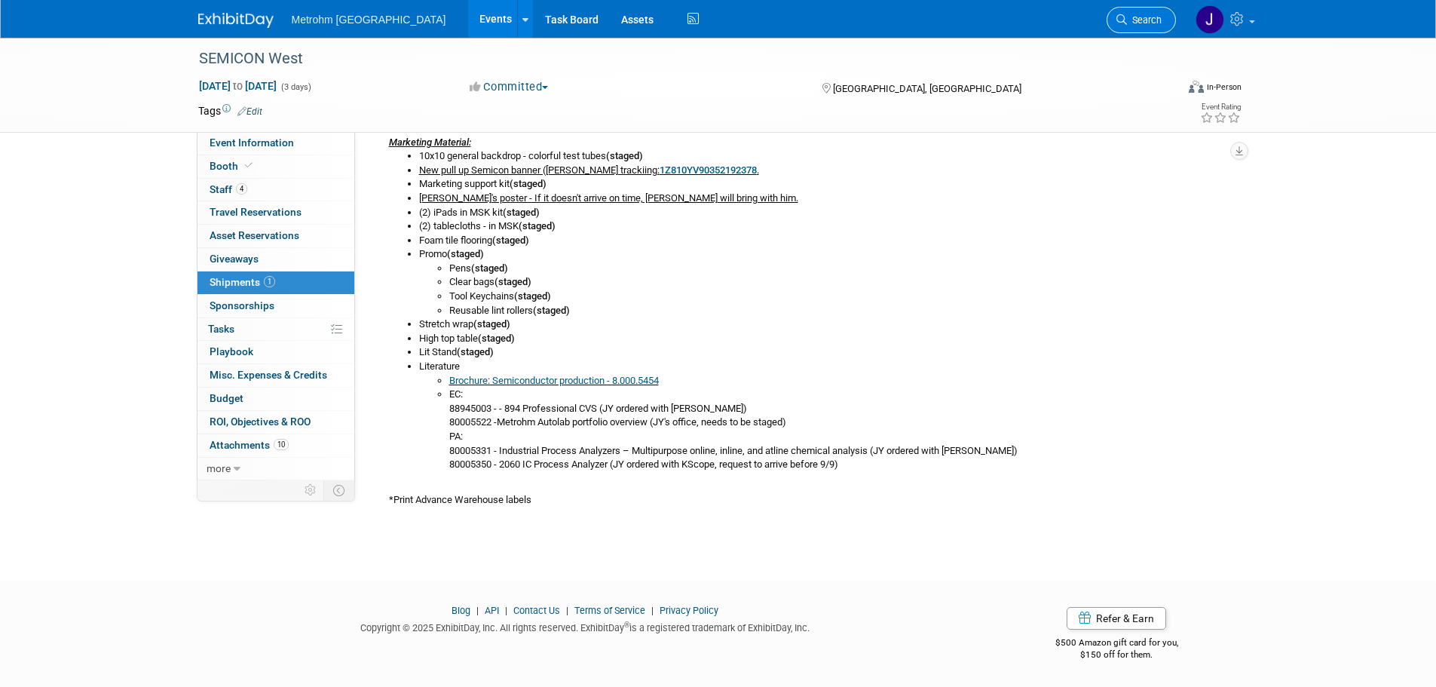
click at [1144, 32] on link "Search" at bounding box center [1141, 20] width 69 height 26
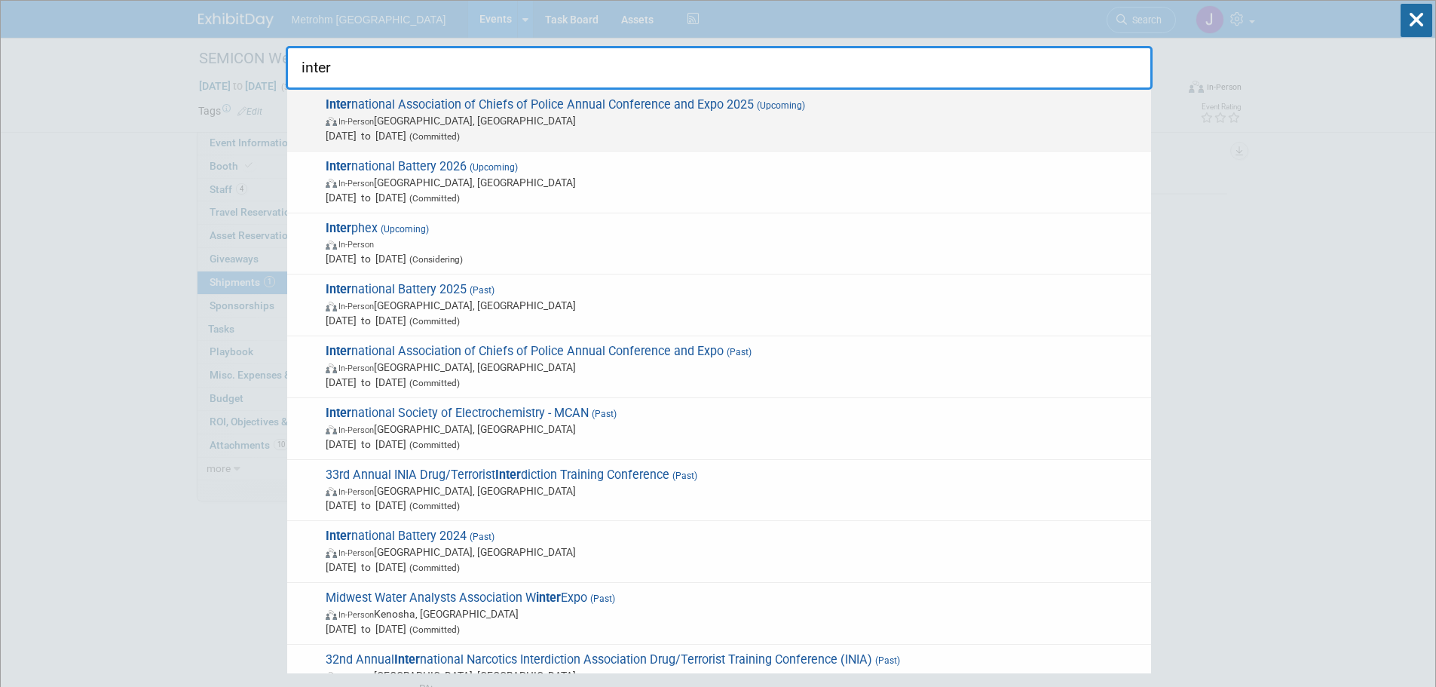
type input "inter"
click at [730, 130] on span "Oct 18, 2025 to Oct 21, 2025 (Committed)" at bounding box center [735, 135] width 818 height 15
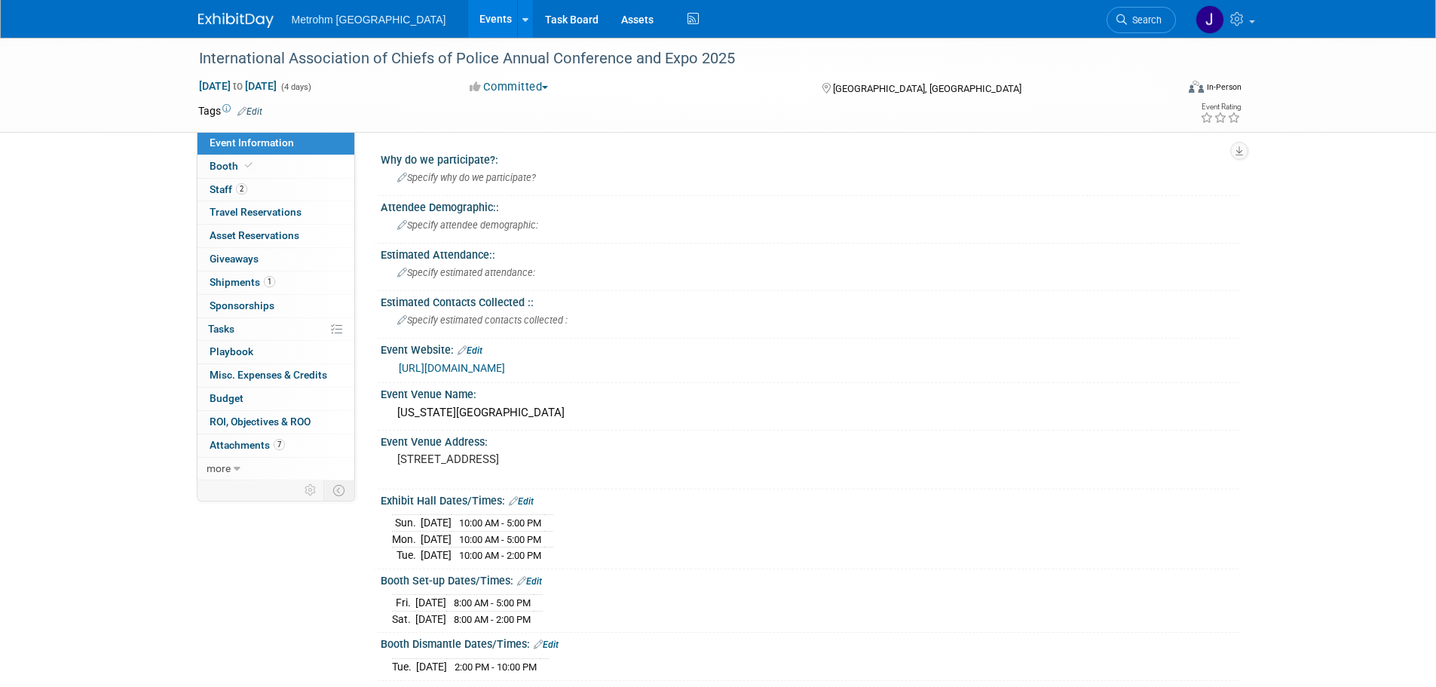
click at [468, 20] on link "Events" at bounding box center [495, 19] width 55 height 38
